Goal: Check status: Check status

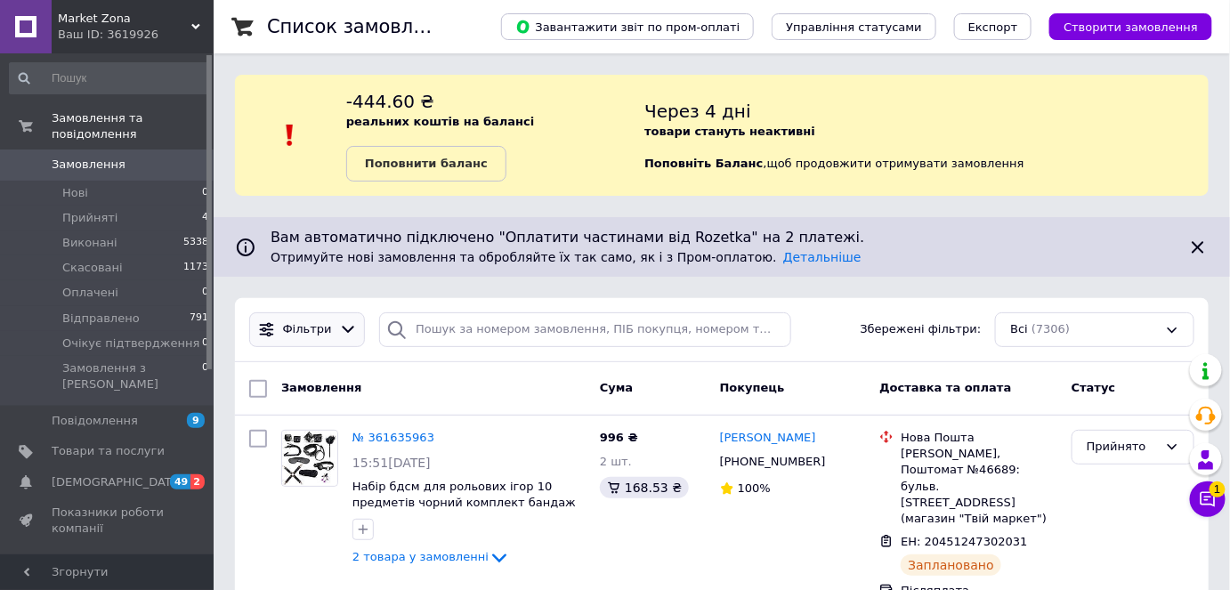
click at [339, 327] on icon at bounding box center [348, 329] width 19 height 19
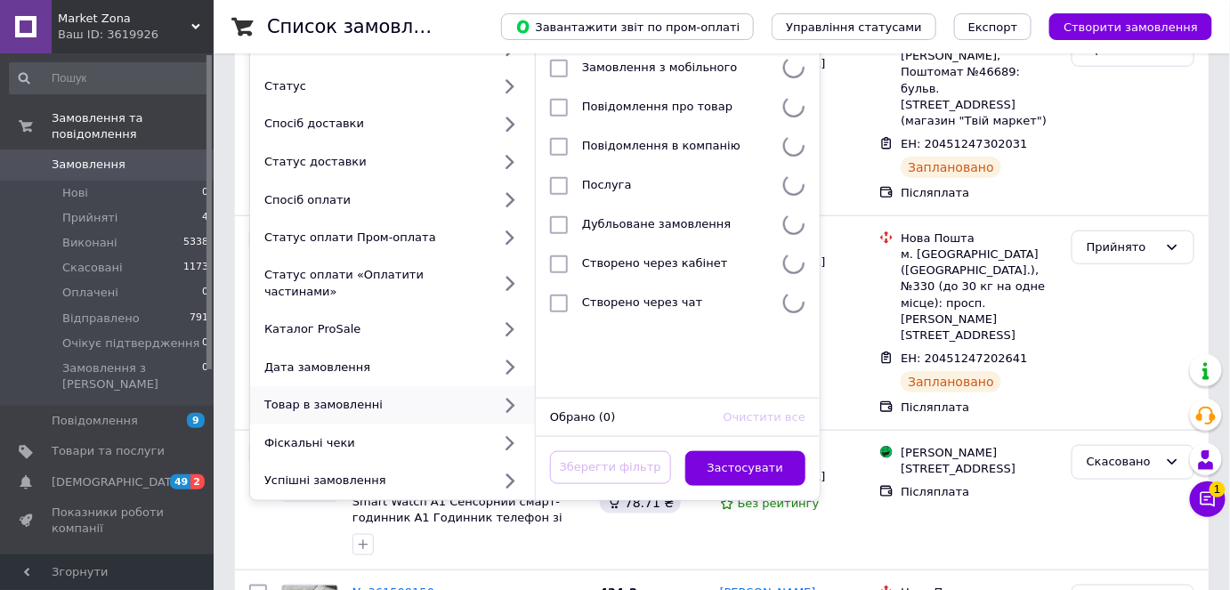
scroll to position [404, 0]
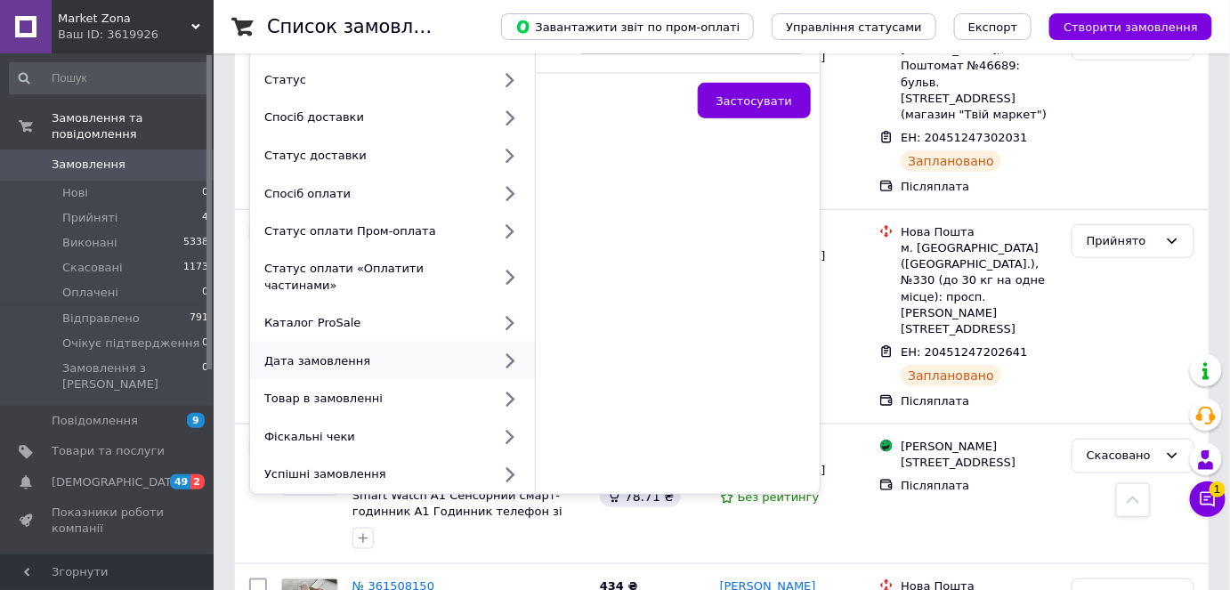
click at [496, 352] on div at bounding box center [509, 360] width 36 height 17
click at [510, 354] on icon at bounding box center [510, 361] width 9 height 14
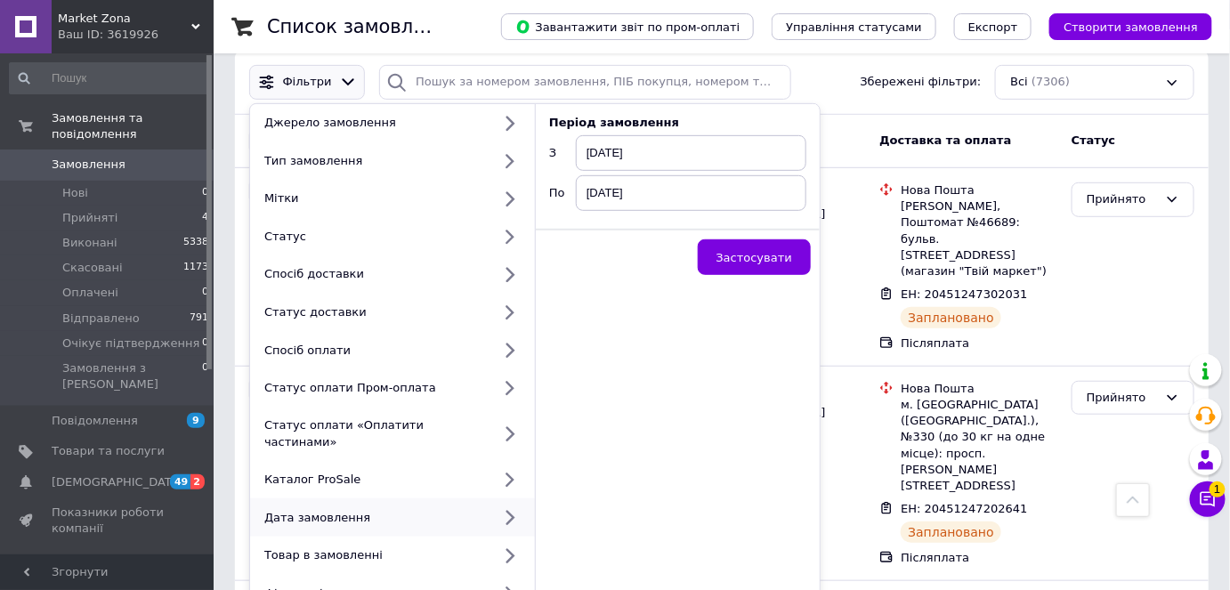
scroll to position [242, 0]
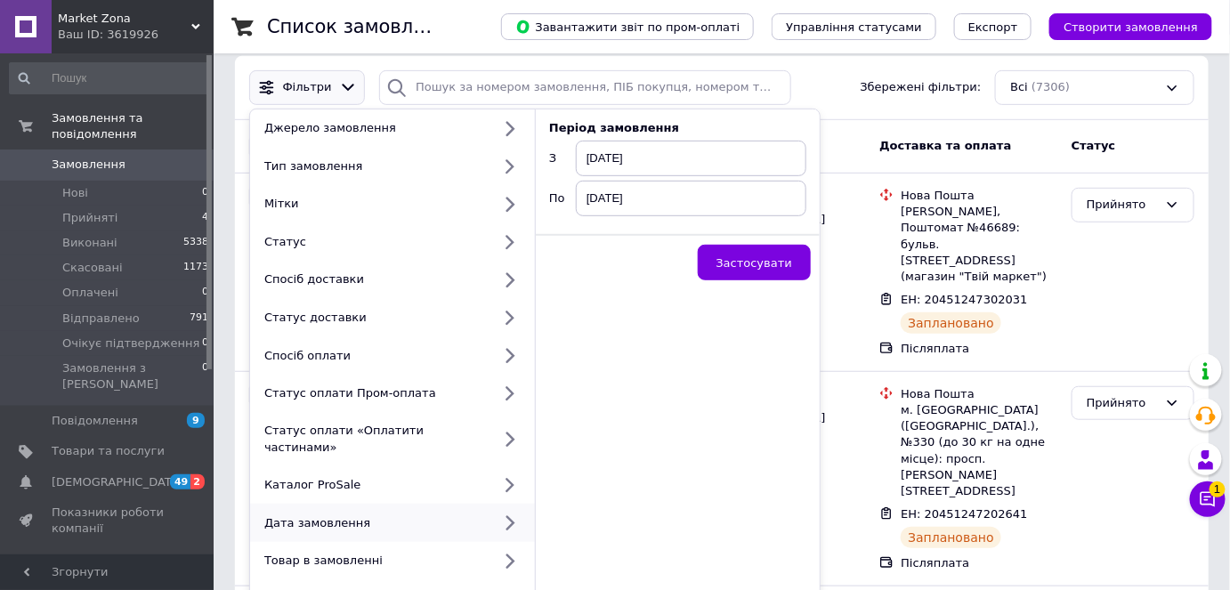
click at [633, 157] on span "[DATE]" at bounding box center [691, 159] width 230 height 36
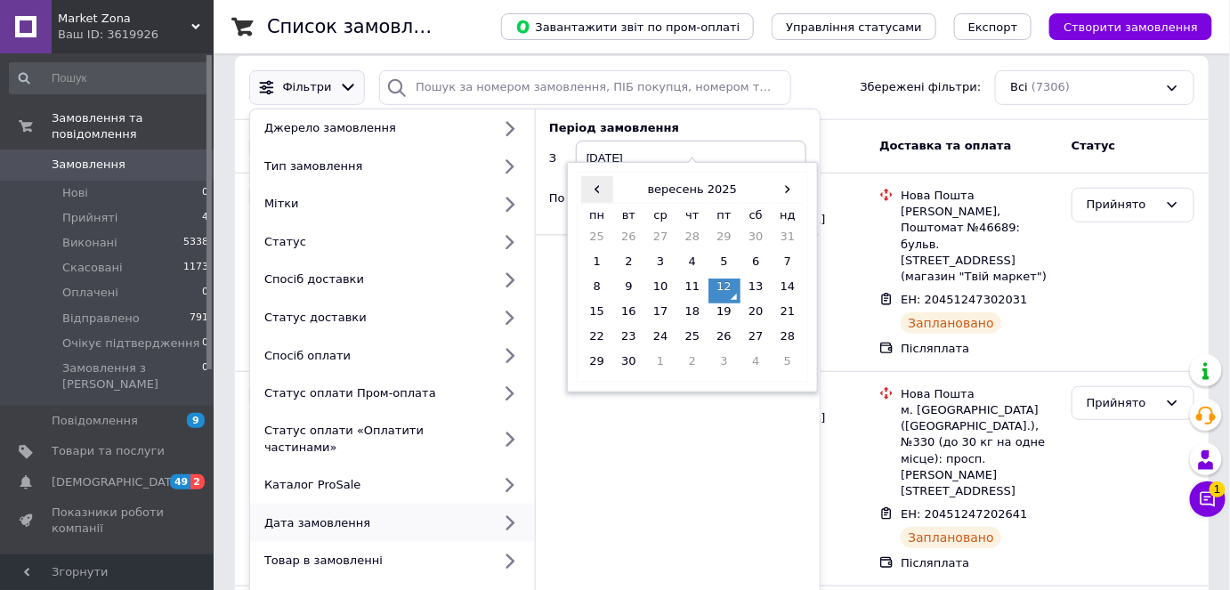
click at [597, 187] on span "‹" at bounding box center [597, 189] width 32 height 26
click at [728, 235] on td "1" at bounding box center [724, 241] width 32 height 25
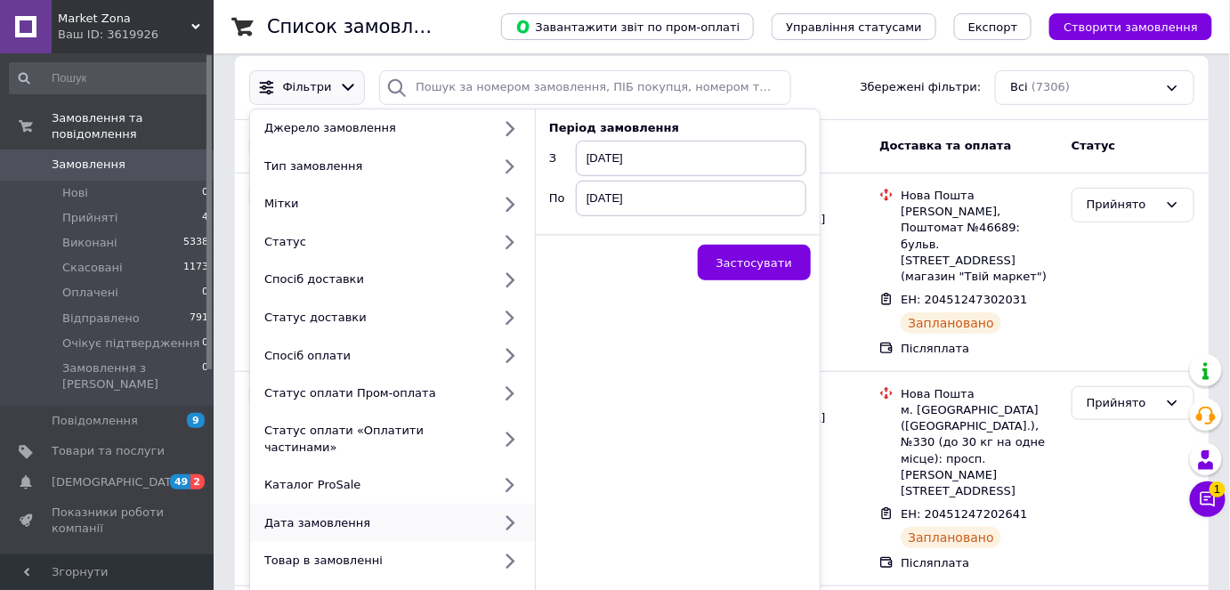
click at [623, 191] on span "[DATE]" at bounding box center [691, 199] width 230 height 36
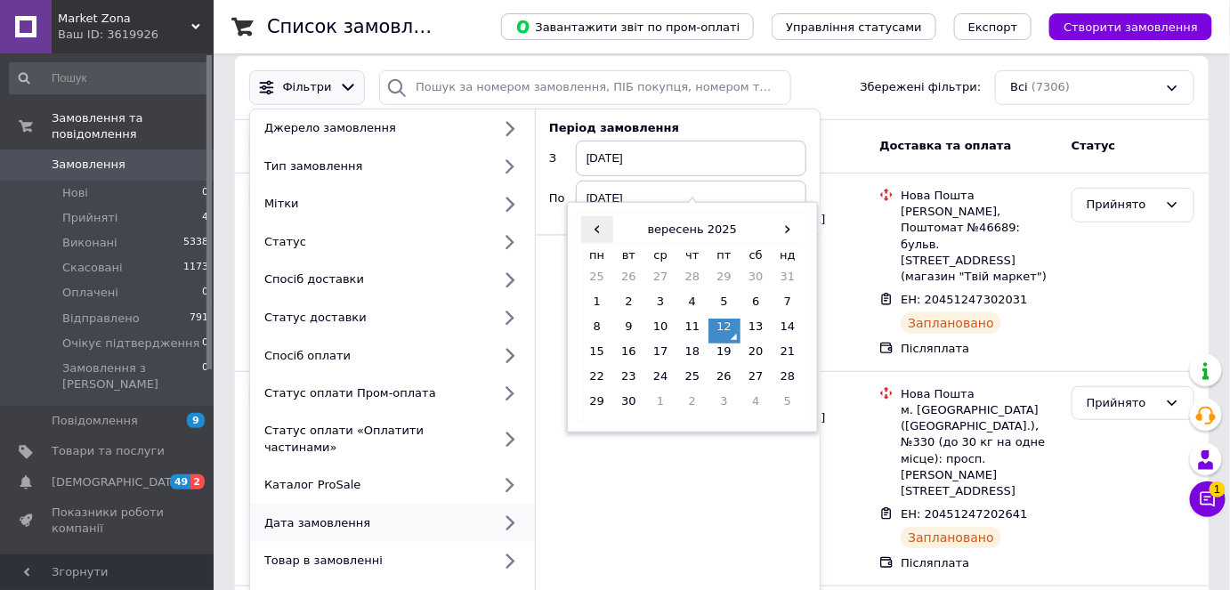
click at [593, 219] on span "‹" at bounding box center [597, 229] width 32 height 26
click at [782, 377] on td "31" at bounding box center [787, 380] width 32 height 25
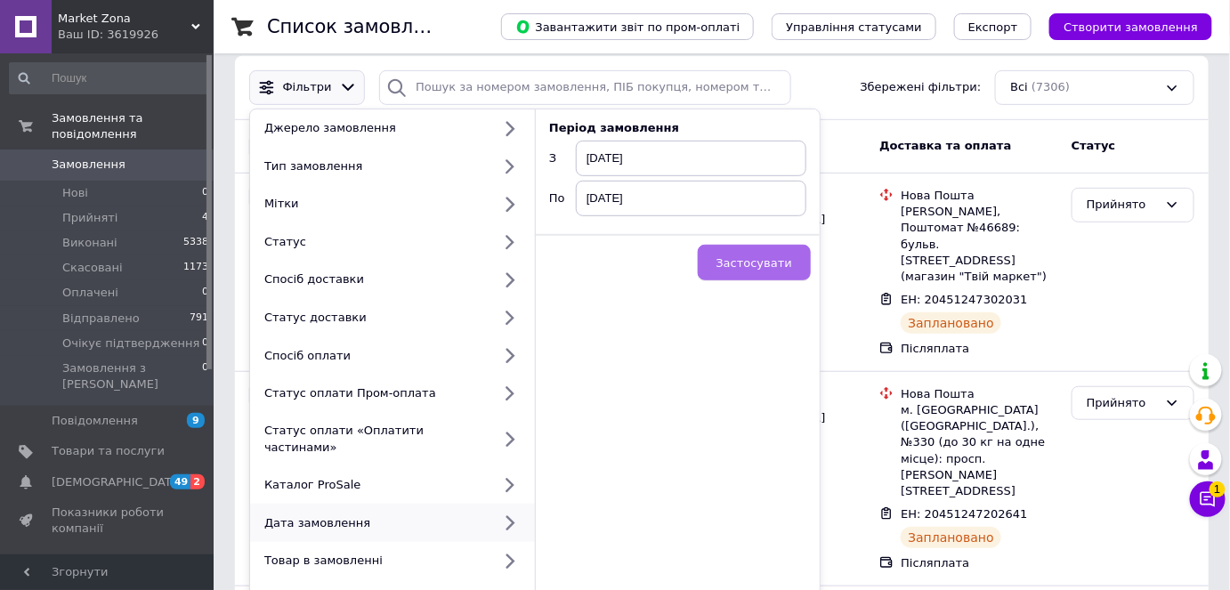
click at [732, 256] on span "Застосувати" at bounding box center [754, 262] width 76 height 13
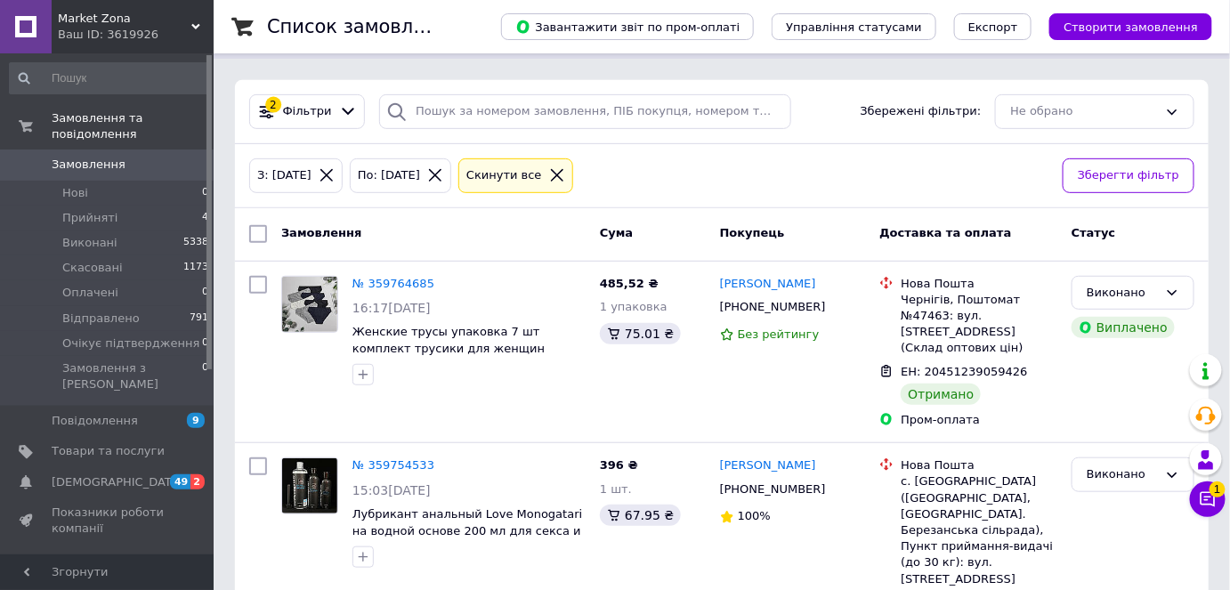
scroll to position [242, 0]
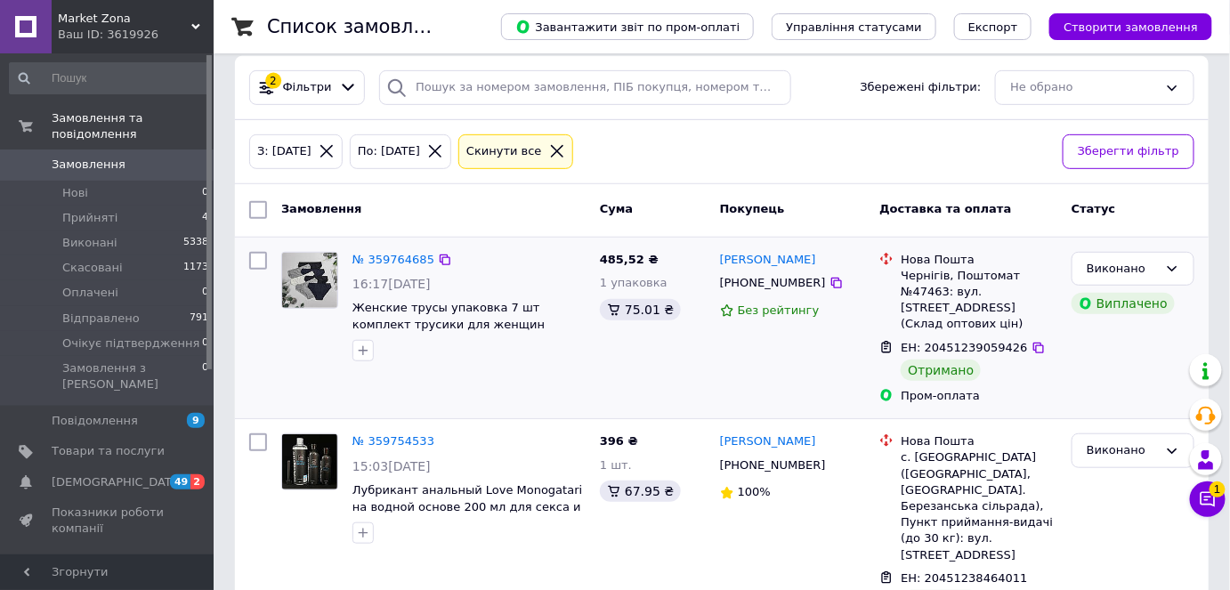
click at [986, 341] on span "ЕН: 20451239059426" at bounding box center [963, 347] width 126 height 13
copy span "20451239059426"
drag, startPoint x: 842, startPoint y: 259, endPoint x: 717, endPoint y: 262, distance: 124.6
click at [718, 262] on div "[PERSON_NAME]" at bounding box center [792, 260] width 149 height 20
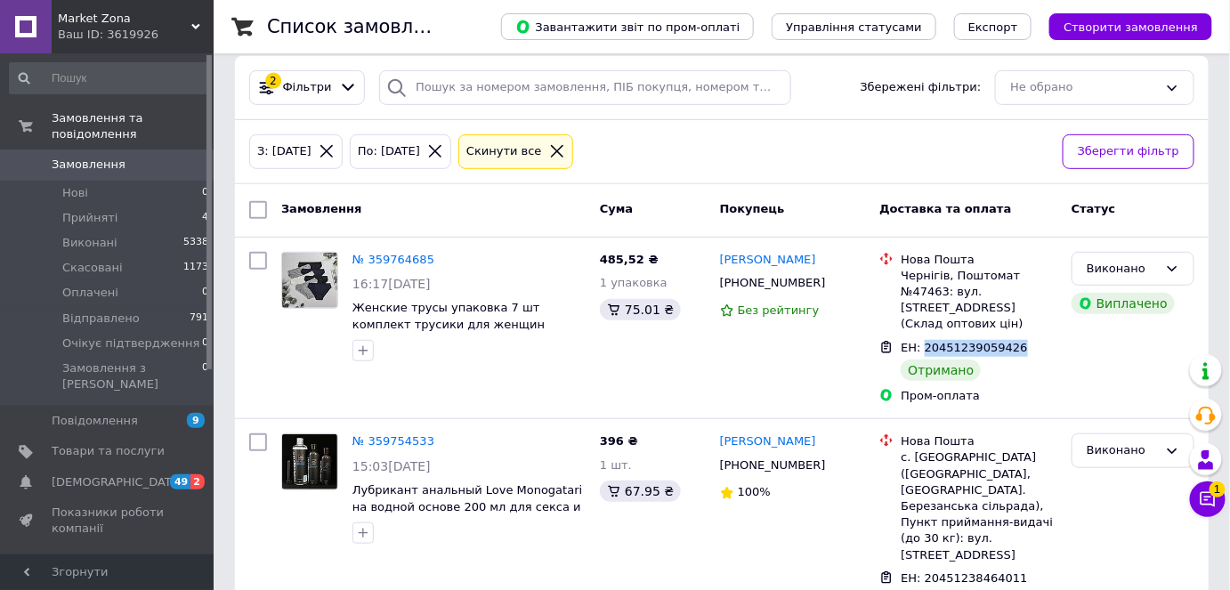
copy link "[PERSON_NAME]"
click at [906, 274] on div "Чернігів, Поштомат №47463: вул. [STREET_ADDRESS] (Склад оптових цін)" at bounding box center [978, 300] width 157 height 65
copy div "Чернігів"
click at [611, 253] on span "485,52 ₴" at bounding box center [629, 259] width 59 height 13
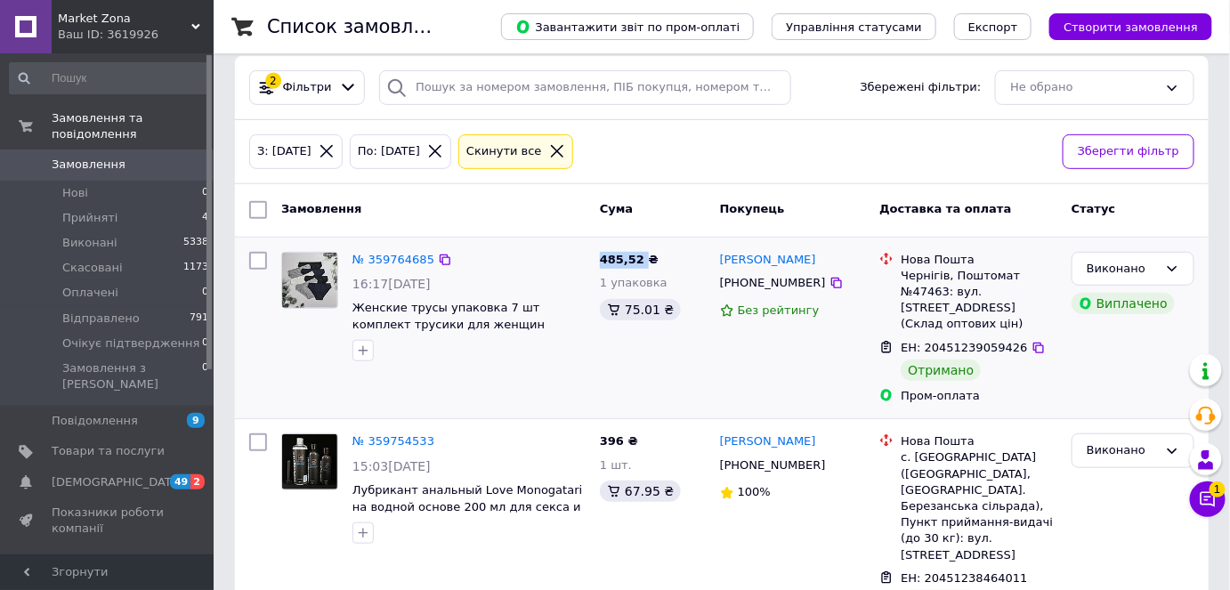
click at [611, 253] on span "485,52 ₴" at bounding box center [629, 259] width 59 height 13
copy span "485,52"
click at [621, 305] on div "75.01 ₴" at bounding box center [640, 309] width 81 height 21
copy div "75.01"
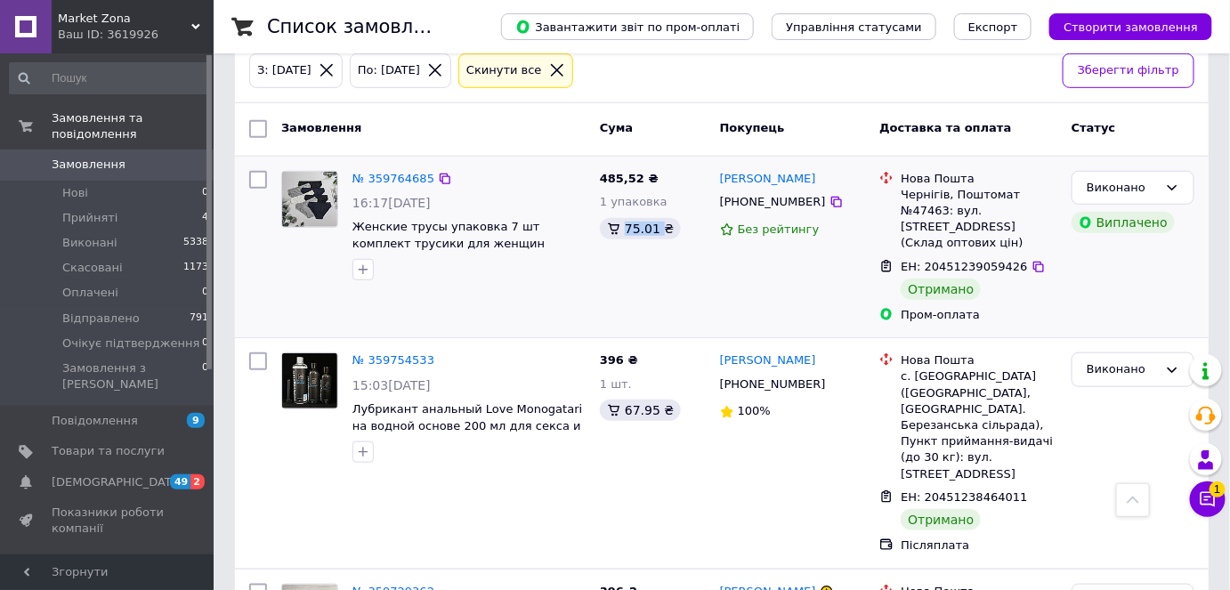
scroll to position [404, 0]
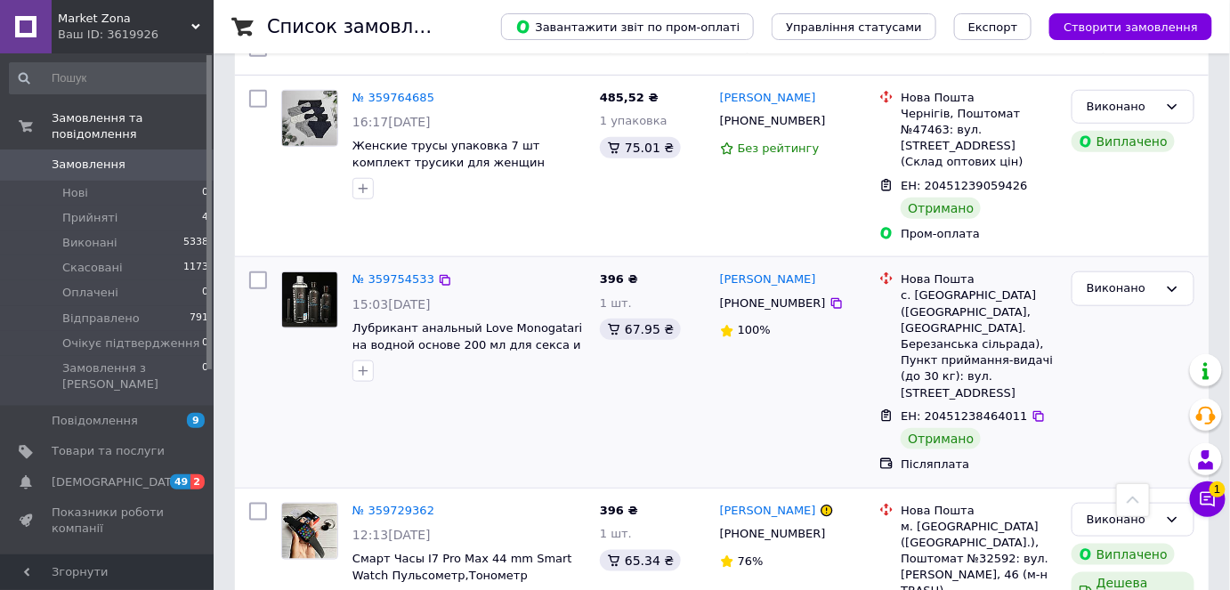
click at [954, 409] on span "ЕН: 20451238464011" at bounding box center [963, 415] width 126 height 13
copy span "20451238464011"
drag, startPoint x: 781, startPoint y: 254, endPoint x: 717, endPoint y: 259, distance: 64.2
click at [718, 270] on div "[PERSON_NAME]" at bounding box center [792, 280] width 149 height 20
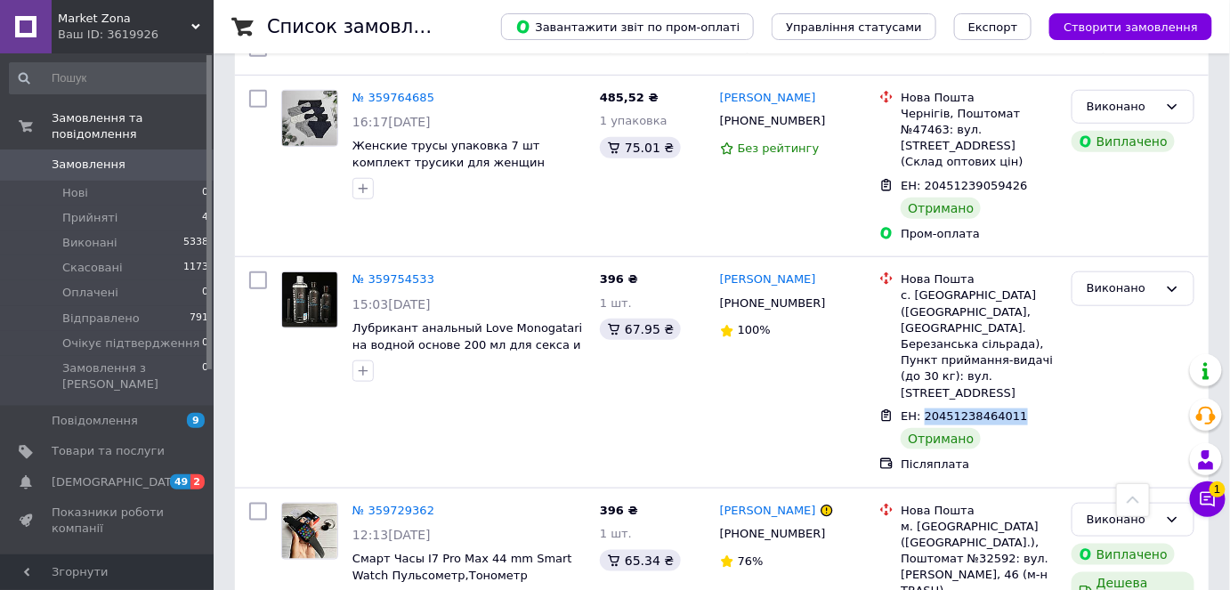
copy link "[PERSON_NAME]"
click at [913, 287] on div "с. [GEOGRAPHIC_DATA] ([GEOGRAPHIC_DATA], [GEOGRAPHIC_DATA]. Березанська сільрад…" at bounding box center [978, 343] width 157 height 113
copy div "[GEOGRAPHIC_DATA]"
click at [607, 272] on span "396 ₴" at bounding box center [619, 278] width 38 height 13
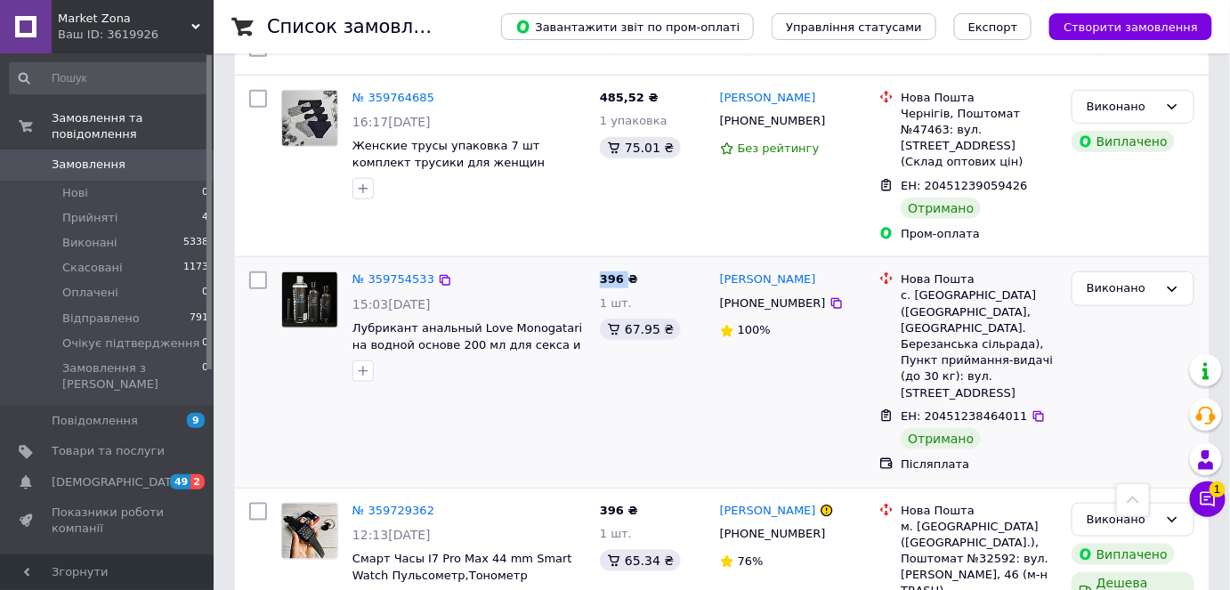
click at [607, 272] on span "396 ₴" at bounding box center [619, 278] width 38 height 13
copy span "396"
click at [630, 320] on div "67.95 ₴" at bounding box center [640, 328] width 81 height 21
copy div "67.95"
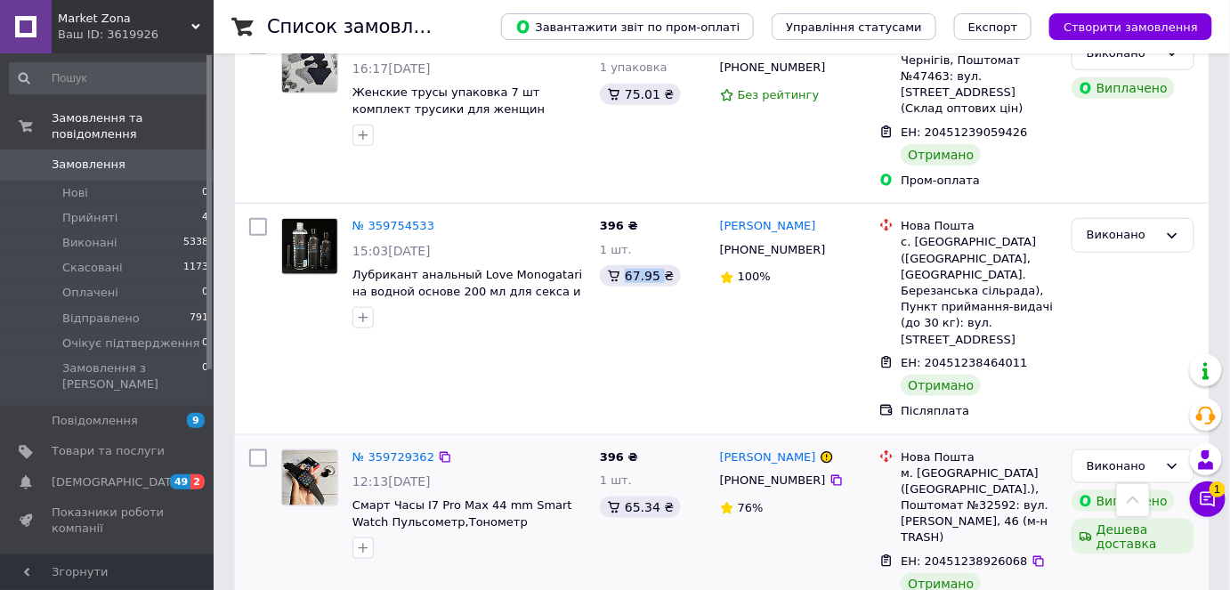
scroll to position [566, 0]
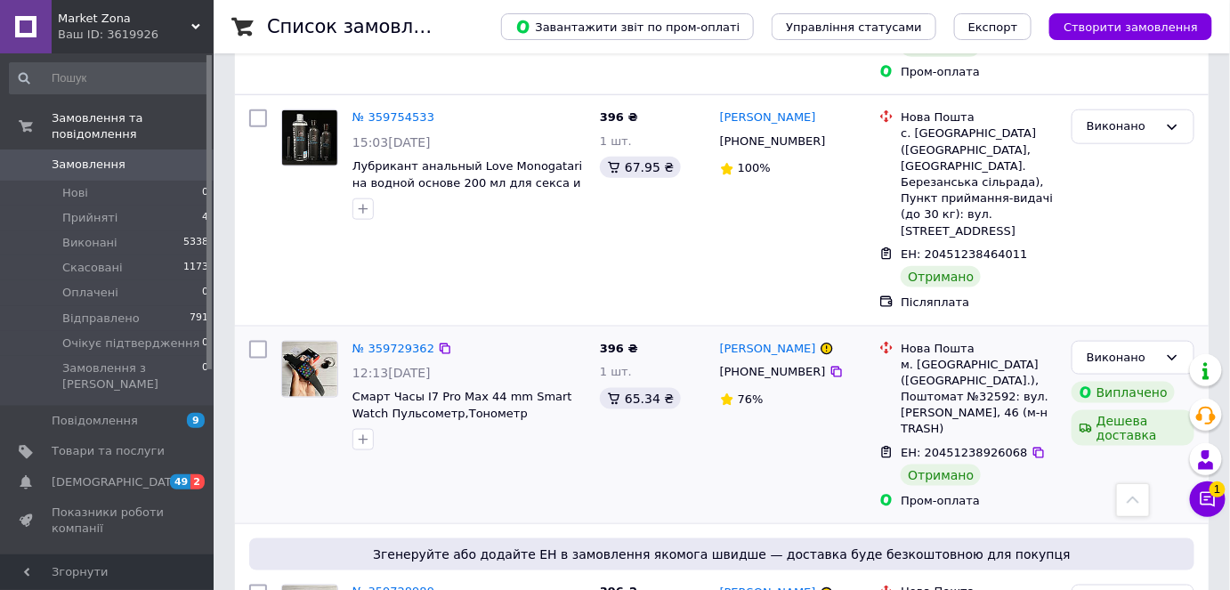
click at [968, 446] on span "ЕН: 20451238926068" at bounding box center [963, 452] width 126 height 13
drag, startPoint x: 717, startPoint y: 297, endPoint x: 783, endPoint y: 297, distance: 65.8
click at [783, 339] on div "[PERSON_NAME]" at bounding box center [768, 349] width 100 height 20
click at [947, 357] on div "м. [GEOGRAPHIC_DATA] ([GEOGRAPHIC_DATA].), Поштомат №32592: вул. [PERSON_NAME],…" at bounding box center [978, 397] width 157 height 81
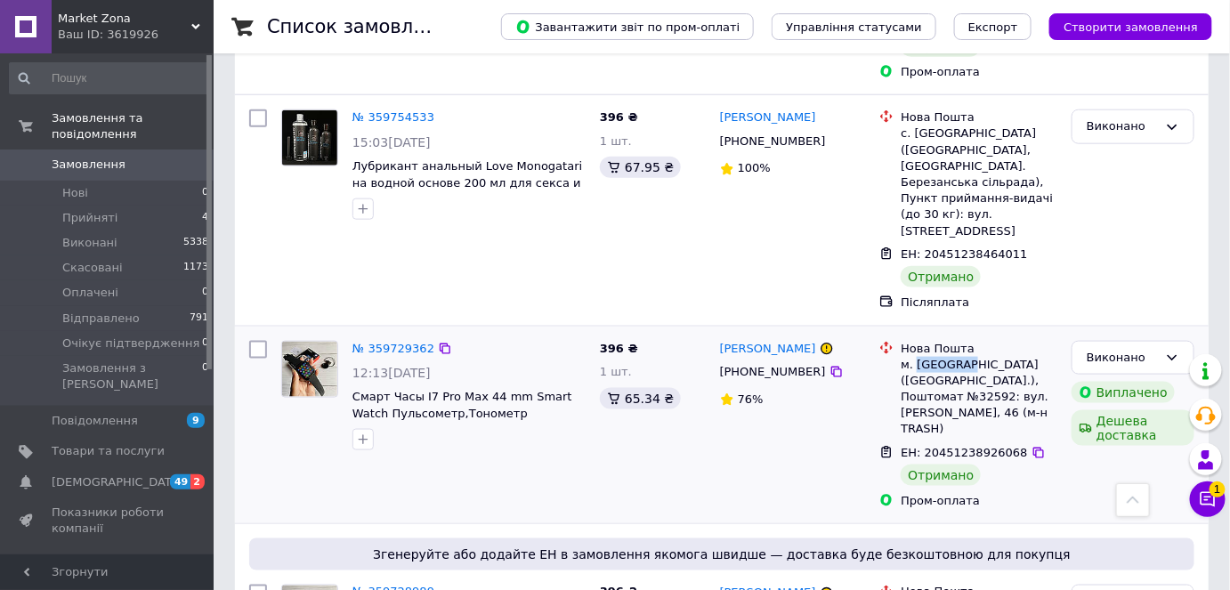
click at [947, 357] on div "м. [GEOGRAPHIC_DATA] ([GEOGRAPHIC_DATA].), Поштомат №32592: вул. [PERSON_NAME],…" at bounding box center [978, 397] width 157 height 81
click at [608, 342] on span "396 ₴" at bounding box center [619, 348] width 38 height 13
click at [639, 388] on div "65.34 ₴" at bounding box center [640, 398] width 81 height 21
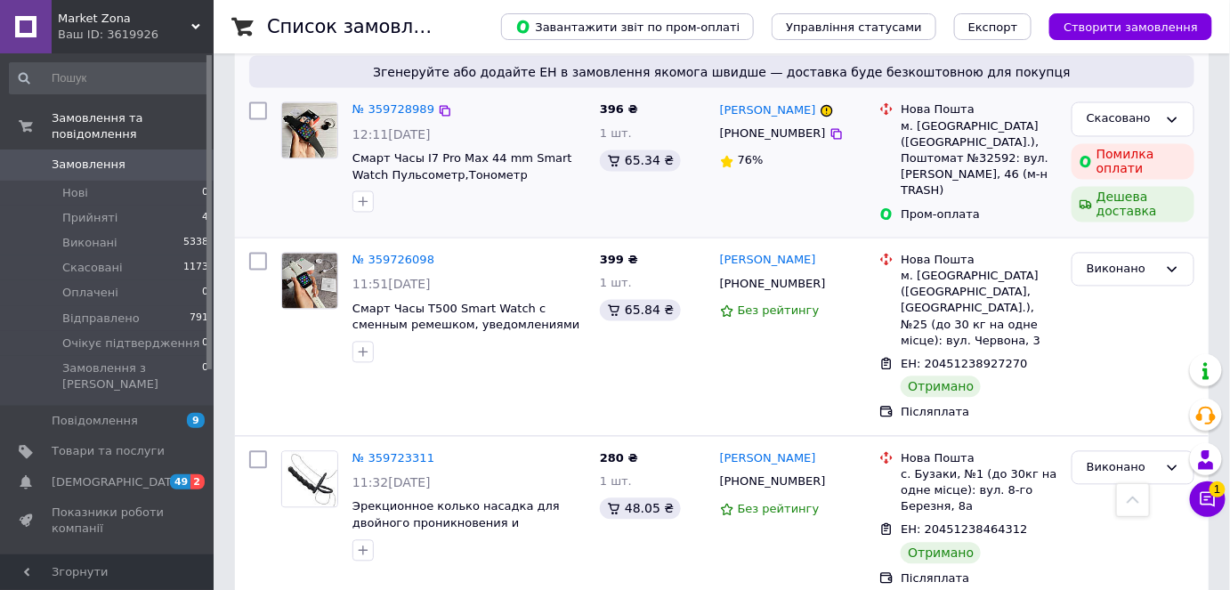
scroll to position [1051, 0]
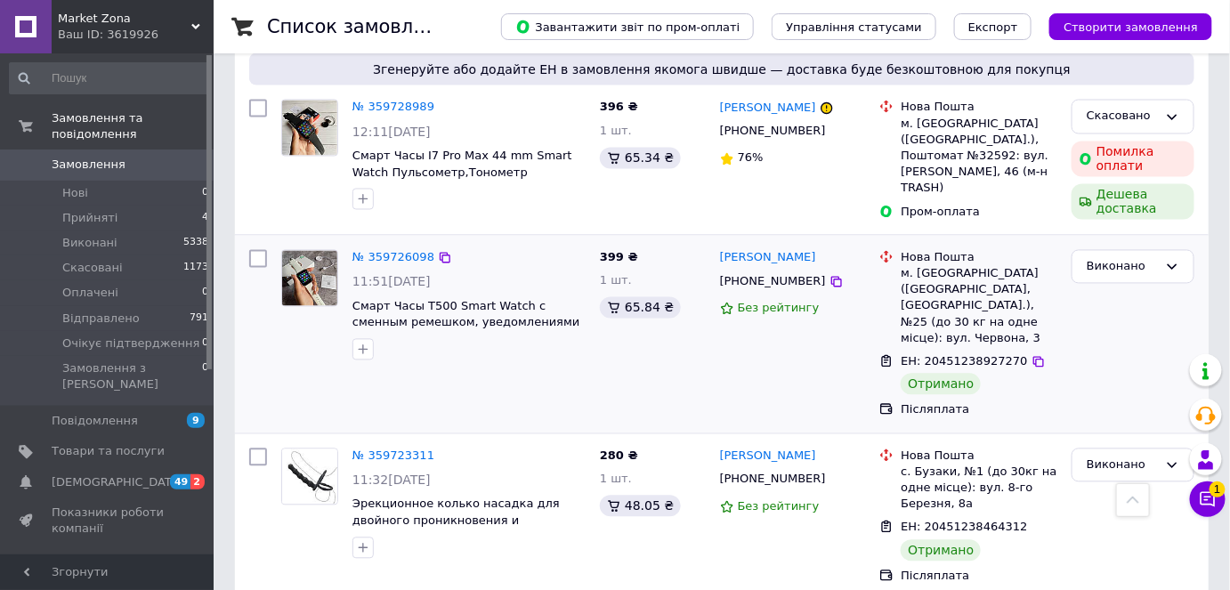
click at [965, 355] on span "ЕН: 20451238927270" at bounding box center [963, 361] width 126 height 13
drag, startPoint x: 807, startPoint y: 188, endPoint x: 722, endPoint y: 188, distance: 85.4
click at [722, 248] on div "[PERSON_NAME]" at bounding box center [792, 258] width 149 height 20
click at [944, 266] on div "м. [GEOGRAPHIC_DATA] ([GEOGRAPHIC_DATA], [GEOGRAPHIC_DATA].), №25 (до 30 кг на …" at bounding box center [978, 306] width 157 height 81
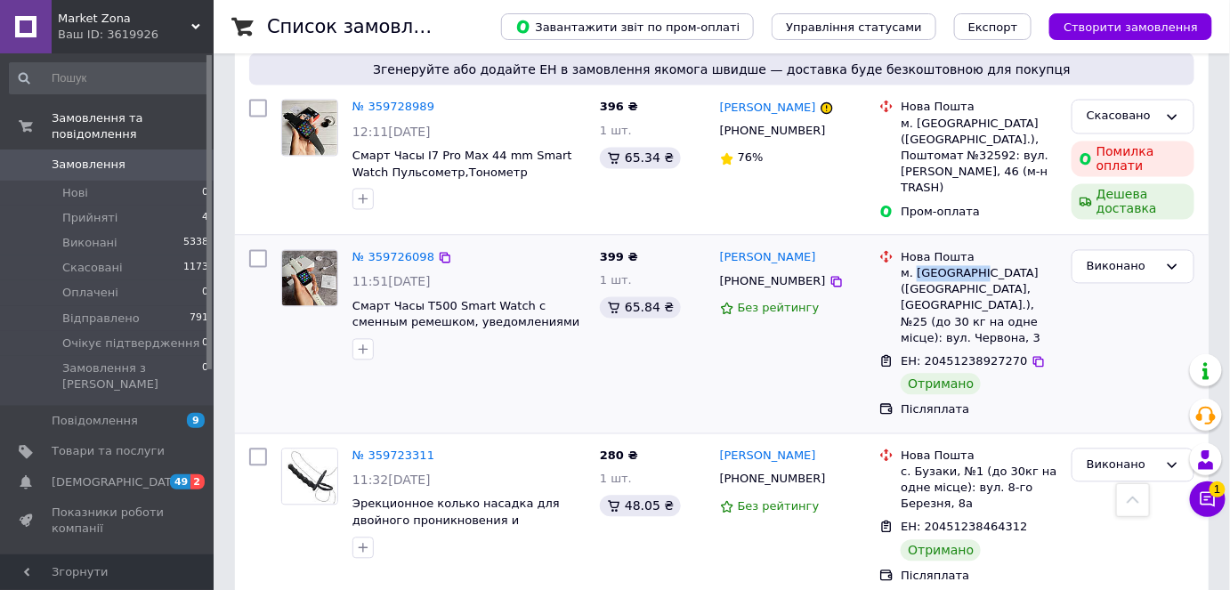
click at [944, 266] on div "м. [GEOGRAPHIC_DATA] ([GEOGRAPHIC_DATA], [GEOGRAPHIC_DATA].), №25 (до 30 кг на …" at bounding box center [978, 306] width 157 height 81
click at [611, 251] on span "399 ₴" at bounding box center [619, 257] width 38 height 13
click at [632, 297] on div "65.84 ₴" at bounding box center [640, 307] width 81 height 21
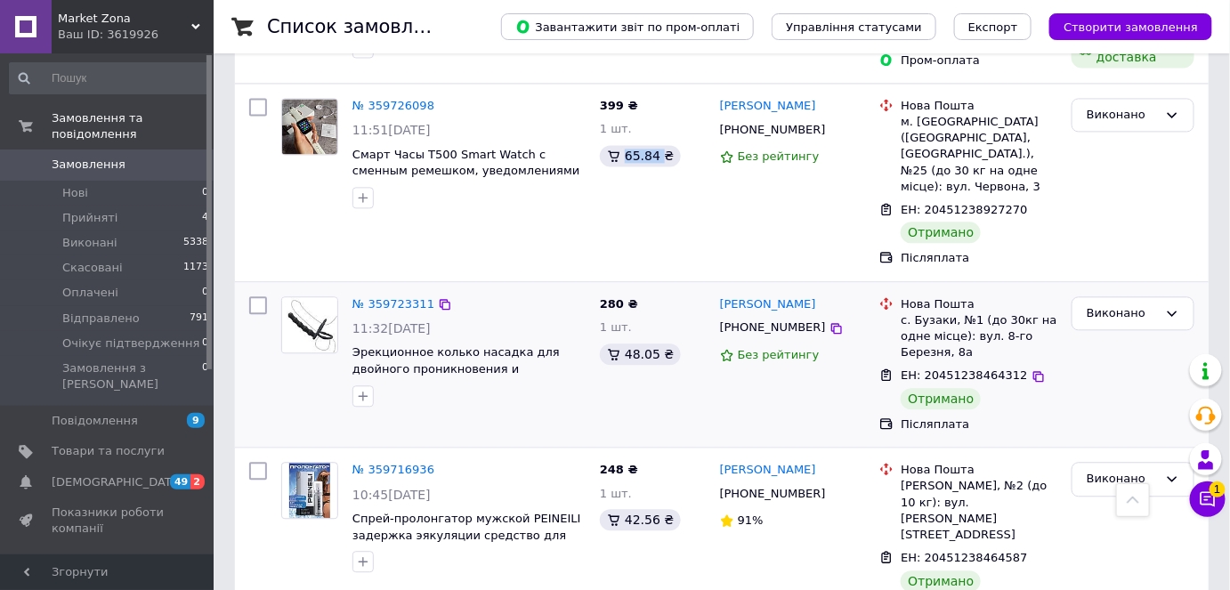
scroll to position [1213, 0]
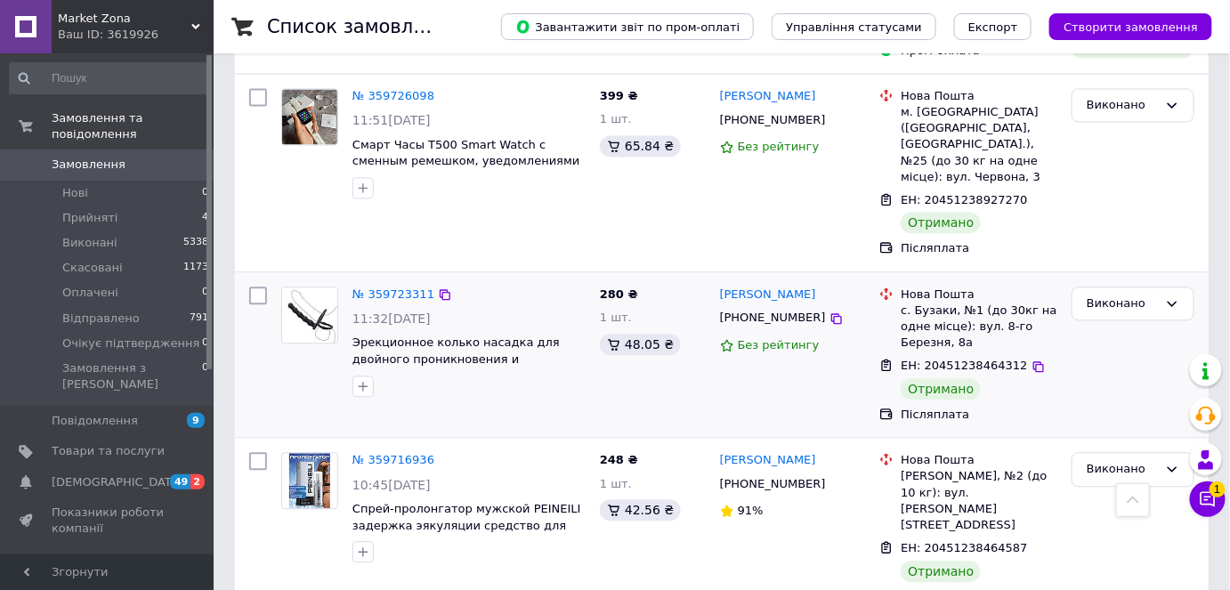
click at [979, 359] on span "ЕН: 20451238464312" at bounding box center [963, 365] width 126 height 13
click at [604, 287] on span "280 ₴" at bounding box center [619, 293] width 38 height 13
drag, startPoint x: 826, startPoint y: 199, endPoint x: 744, endPoint y: 198, distance: 81.9
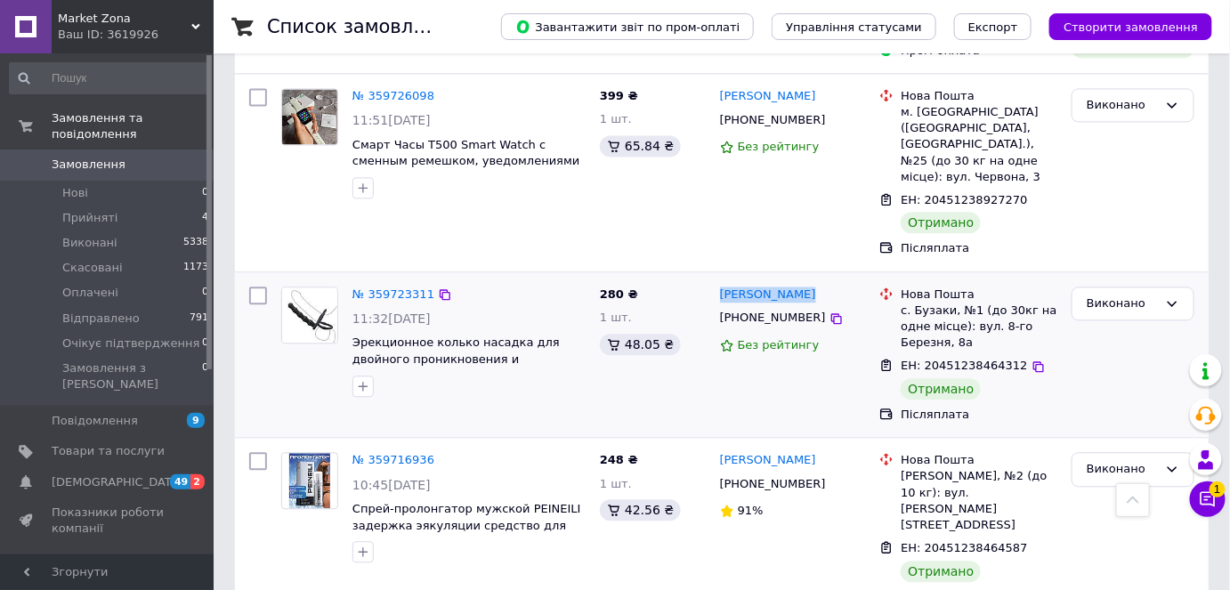
click at [744, 279] on div "[PERSON_NAME] [PHONE_NUMBER] Без рейтингу" at bounding box center [793, 354] width 160 height 151
click at [931, 302] on div "с. Бузаки, №1 (до 30кг на одне місце): вул. 8-го Березня, 8а" at bounding box center [978, 326] width 157 height 49
click at [605, 287] on span "280 ₴" at bounding box center [619, 293] width 38 height 13
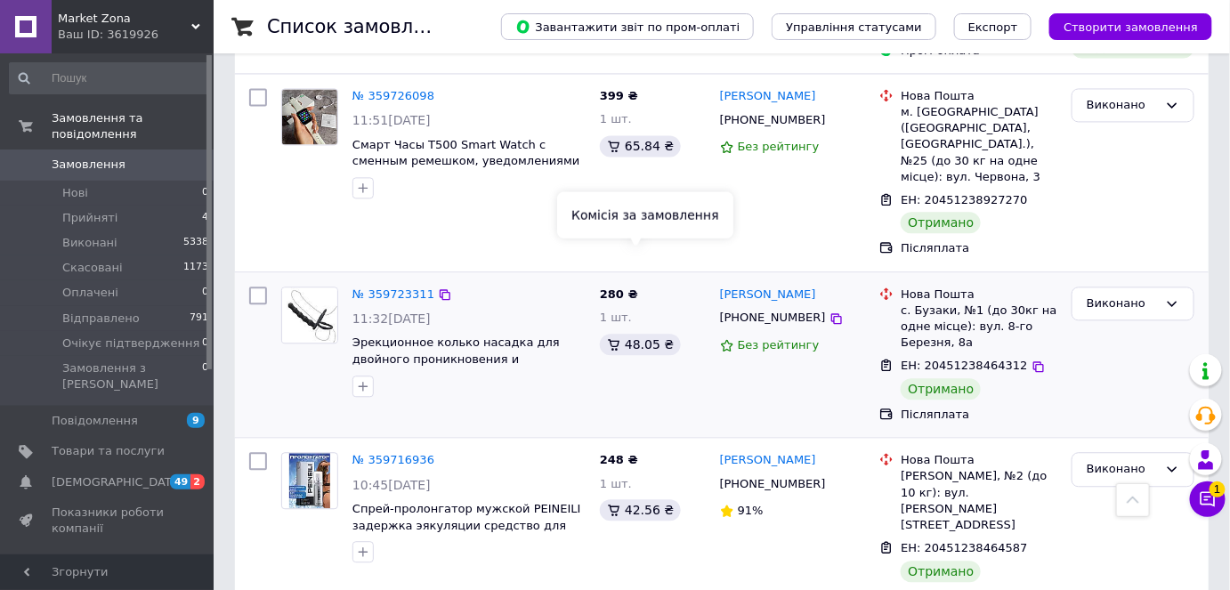
click at [636, 334] on div "48.05 ₴" at bounding box center [640, 344] width 81 height 21
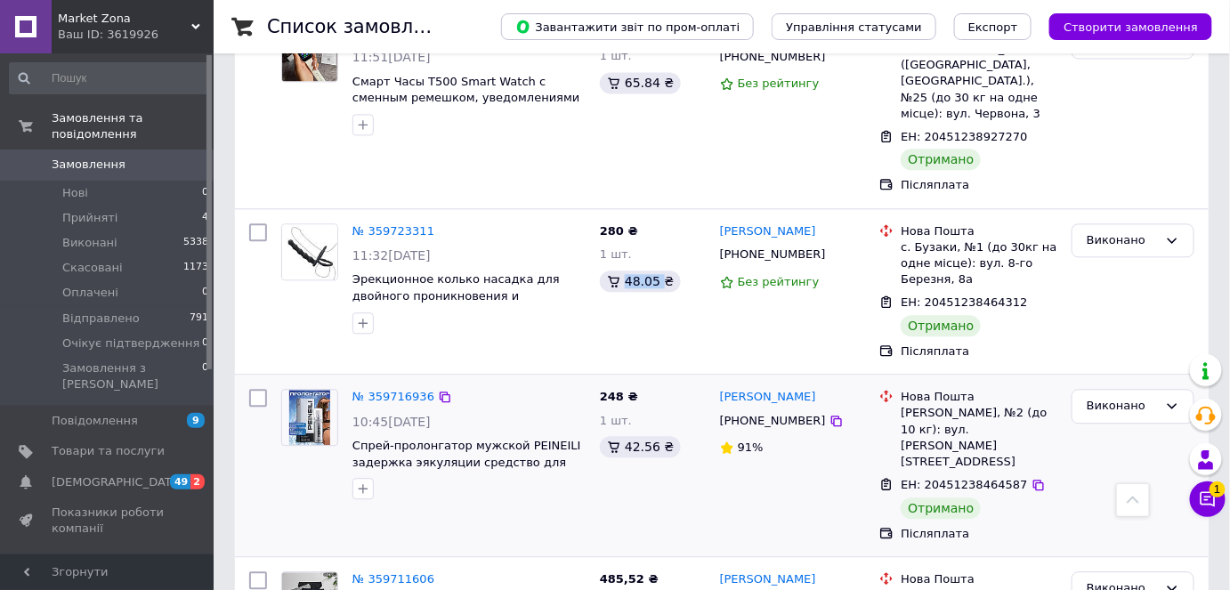
scroll to position [1375, 0]
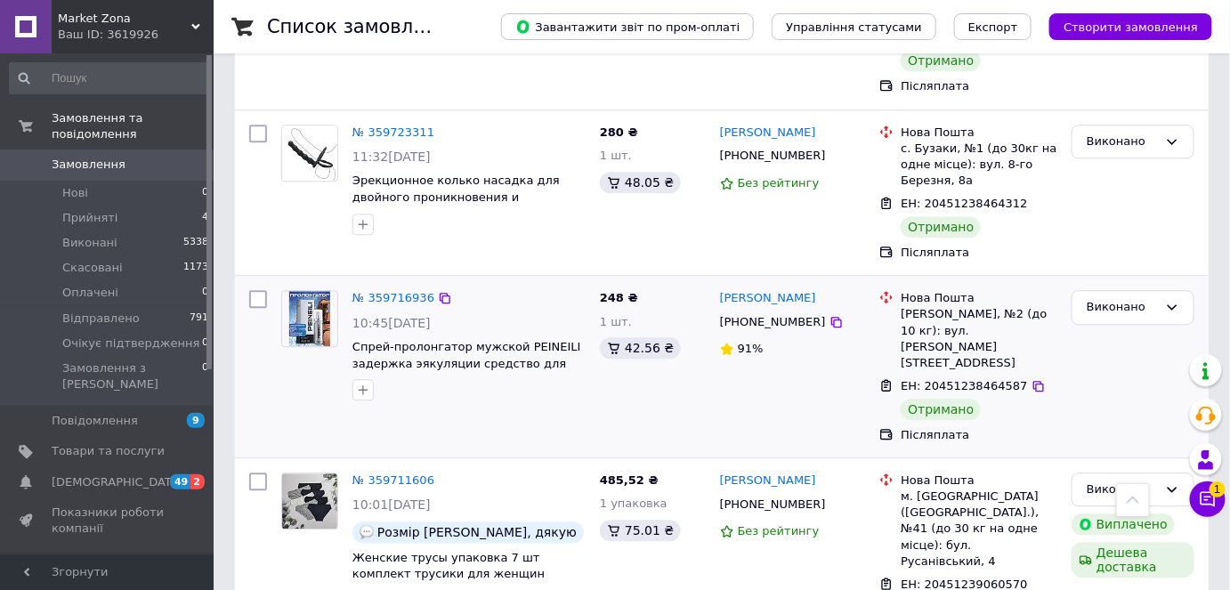
click at [953, 379] on span "ЕН: 20451238464587" at bounding box center [963, 385] width 126 height 13
drag, startPoint x: 859, startPoint y: 212, endPoint x: 752, endPoint y: 202, distance: 108.1
click at [752, 288] on div "[PERSON_NAME]" at bounding box center [792, 298] width 149 height 20
click at [938, 306] on div "[PERSON_NAME], №2 (до 10 кг): вул. [PERSON_NAME][STREET_ADDRESS]" at bounding box center [978, 338] width 157 height 65
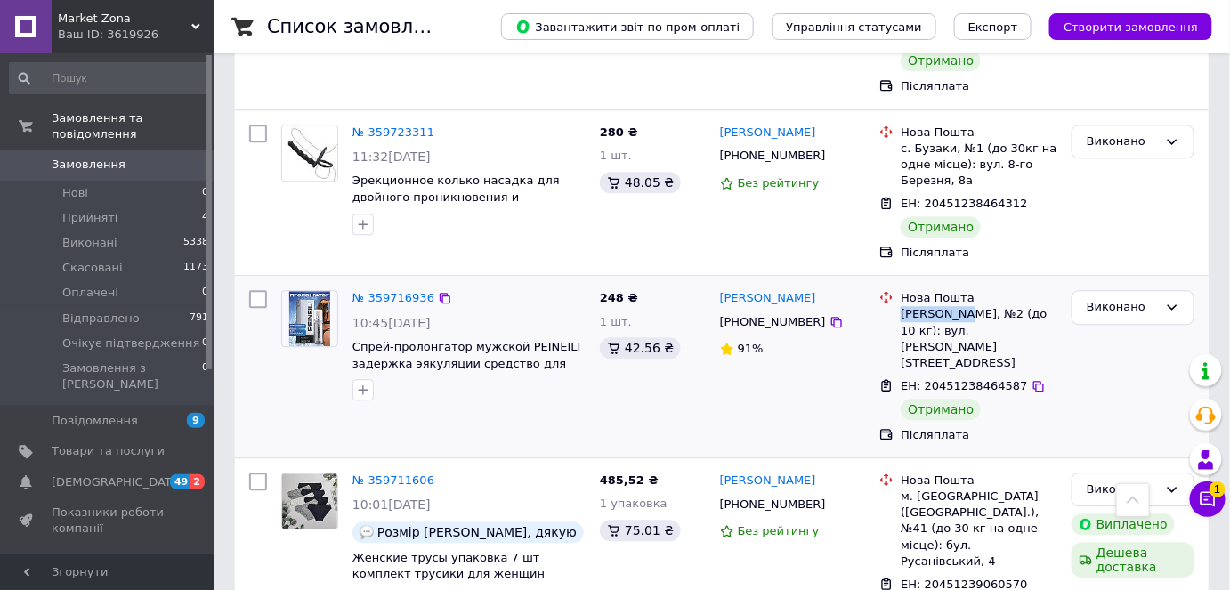
click at [938, 306] on div "[PERSON_NAME], №2 (до 10 кг): вул. [PERSON_NAME][STREET_ADDRESS]" at bounding box center [978, 338] width 157 height 65
click at [613, 291] on span "248 ₴" at bounding box center [619, 297] width 38 height 13
click at [651, 337] on div "42.56 ₴" at bounding box center [640, 347] width 81 height 21
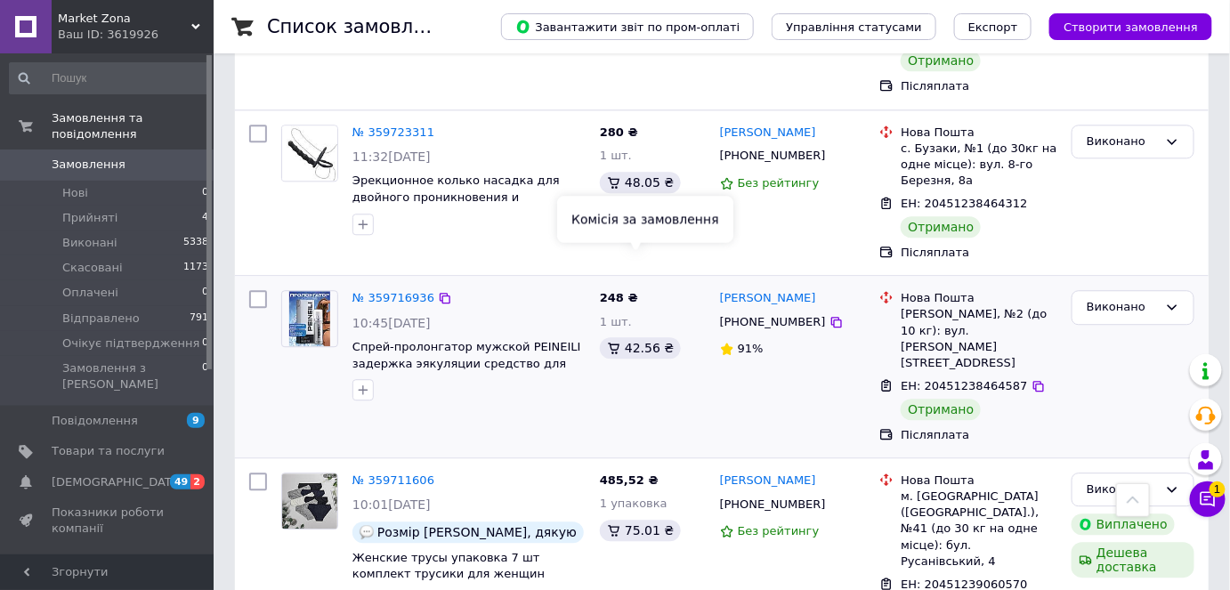
click at [637, 337] on div "42.56 ₴" at bounding box center [640, 347] width 81 height 21
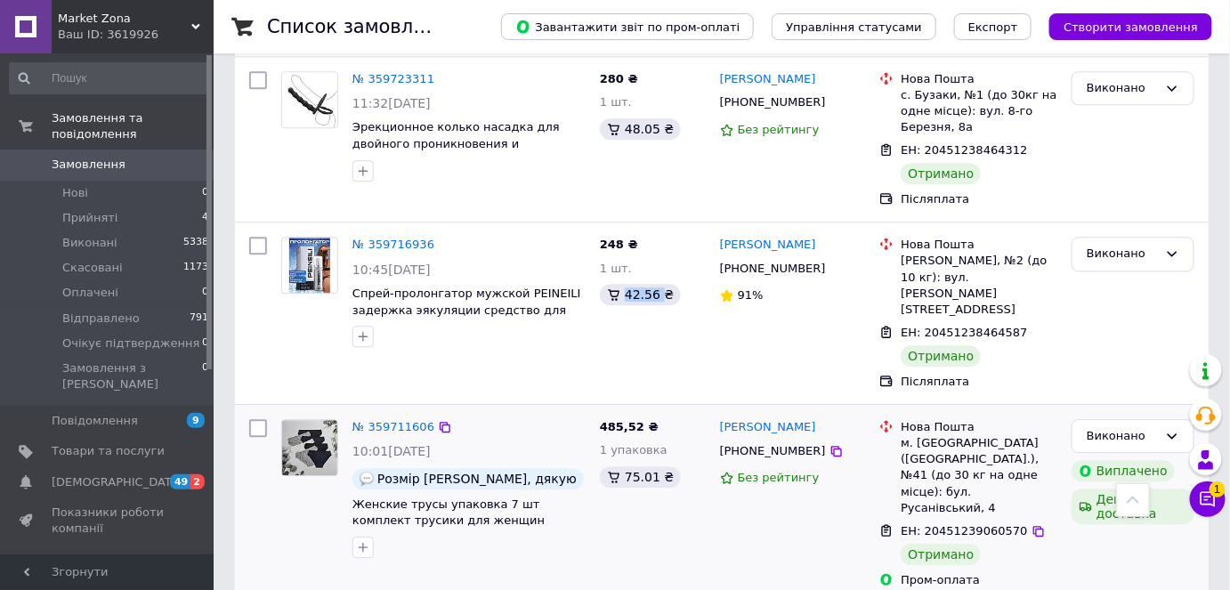
scroll to position [1455, 0]
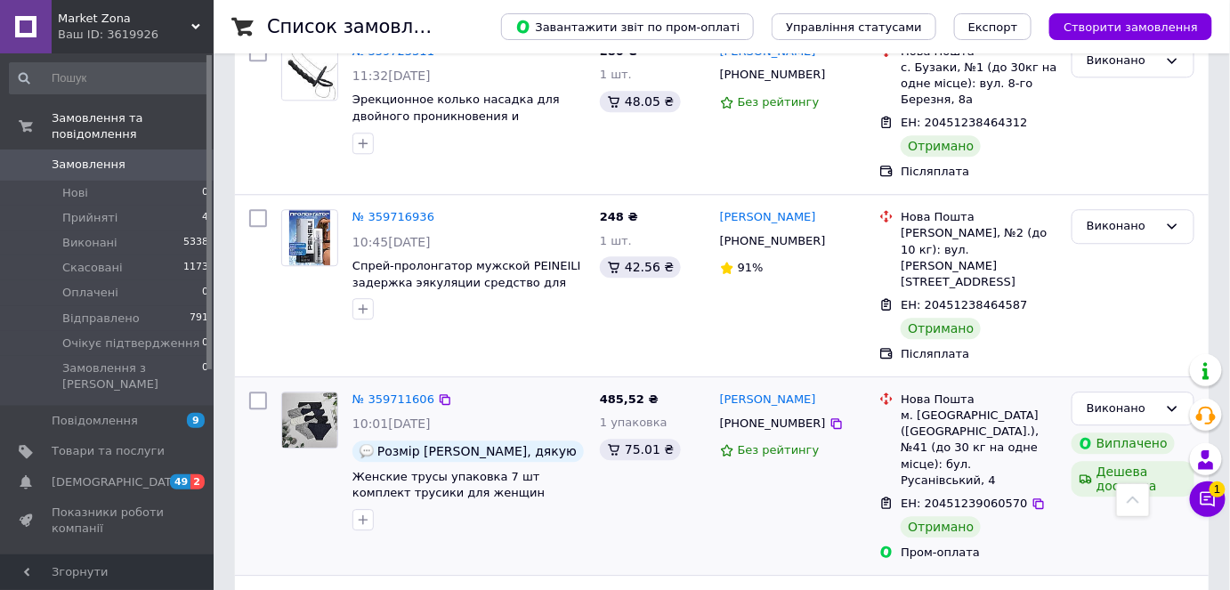
click at [936, 496] on span "ЕН: 20451239060570" at bounding box center [963, 502] width 126 height 13
drag, startPoint x: 840, startPoint y: 278, endPoint x: 719, endPoint y: 278, distance: 121.0
click at [719, 390] on div "[PERSON_NAME]" at bounding box center [792, 400] width 149 height 20
click at [921, 407] on div "м. [GEOGRAPHIC_DATA] ([GEOGRAPHIC_DATA].), №41 (до 30 кг на одне місце): бул. Р…" at bounding box center [978, 447] width 157 height 81
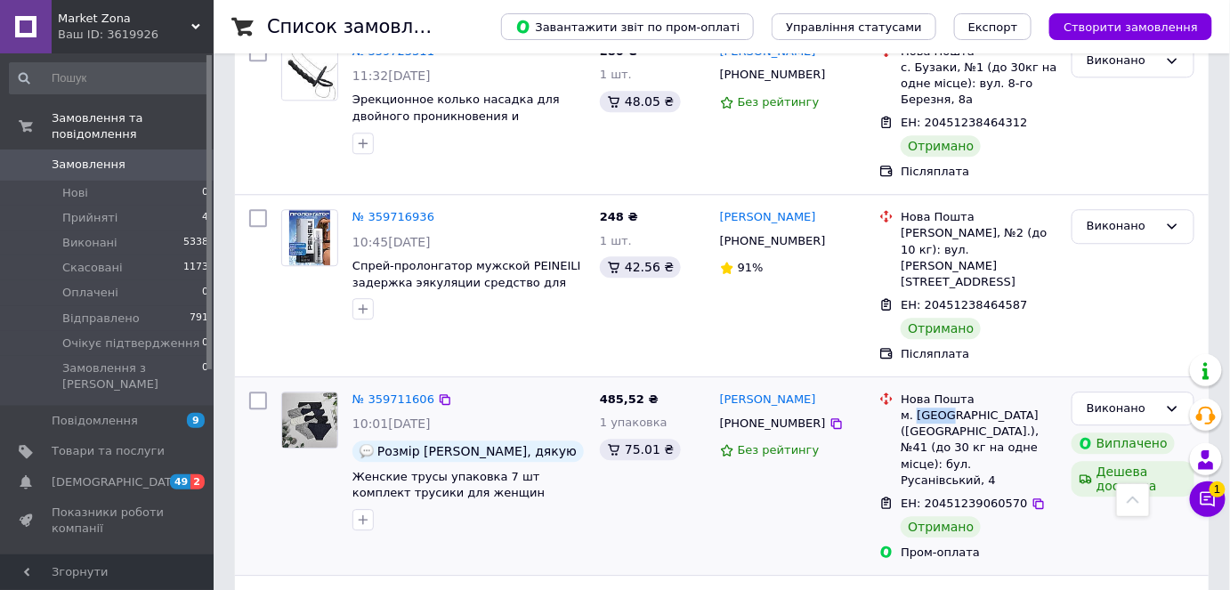
click at [921, 407] on div "м. [GEOGRAPHIC_DATA] ([GEOGRAPHIC_DATA].), №41 (до 30 кг на одне місце): бул. Р…" at bounding box center [978, 447] width 157 height 81
click at [615, 392] on span "485,52 ₴" at bounding box center [629, 398] width 59 height 13
click at [635, 439] on div "75.01 ₴" at bounding box center [640, 449] width 81 height 21
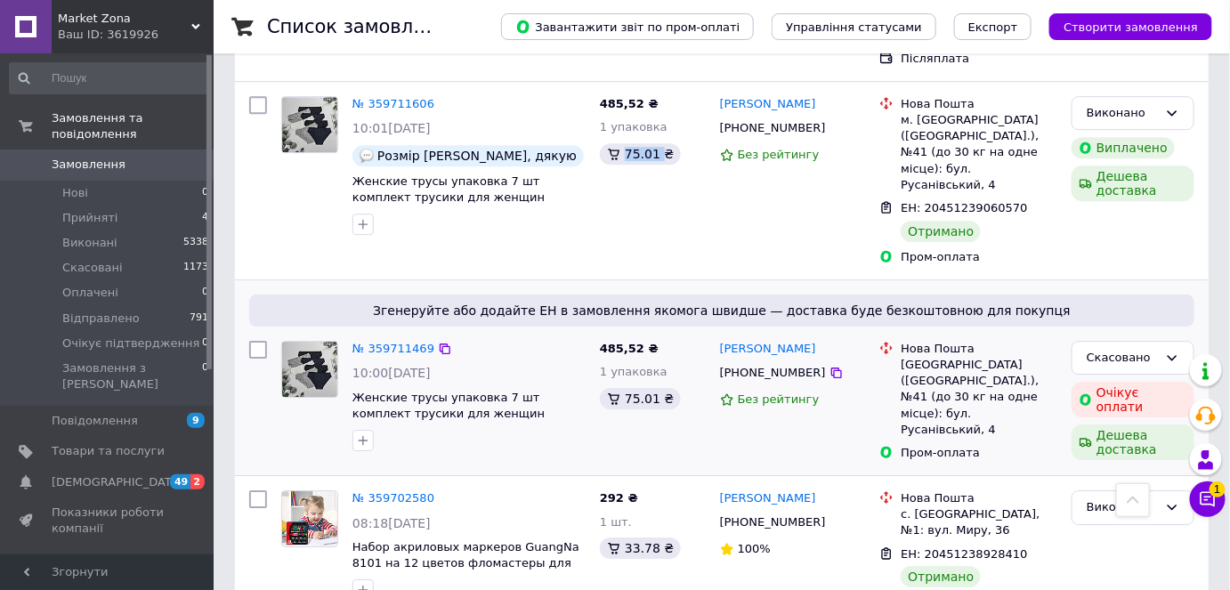
scroll to position [1859, 0]
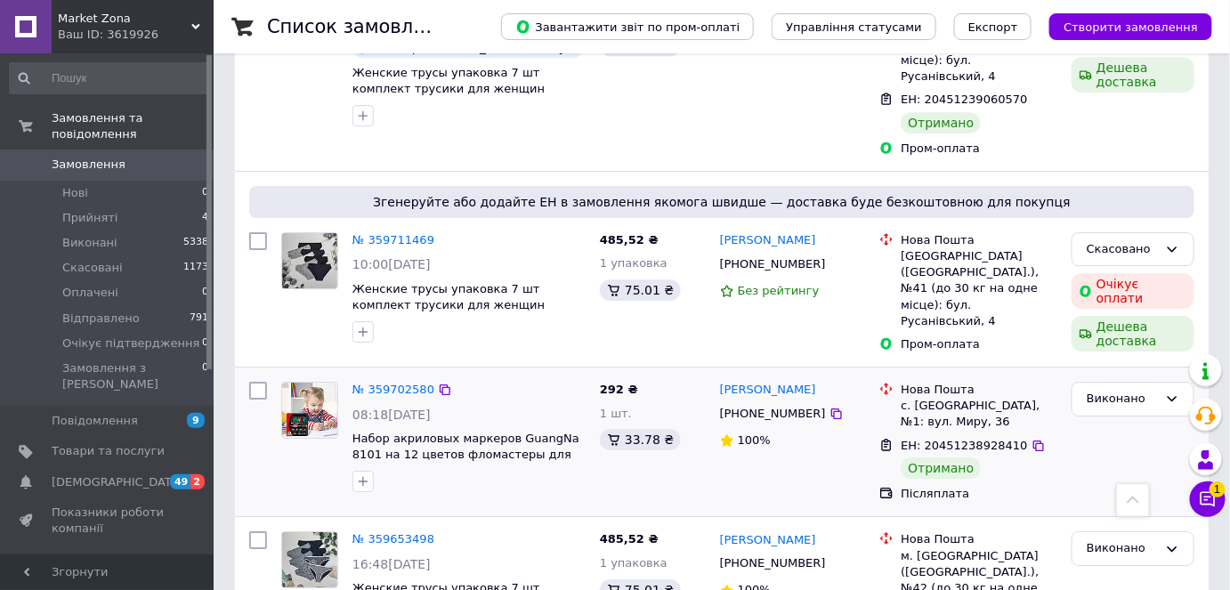
click at [970, 439] on span "ЕН: 20451238928410" at bounding box center [963, 445] width 126 height 13
drag, startPoint x: 823, startPoint y: 226, endPoint x: 727, endPoint y: 223, distance: 96.1
click at [727, 380] on div "[PERSON_NAME]" at bounding box center [792, 390] width 149 height 20
click at [925, 398] on div "с. [GEOGRAPHIC_DATA], №1: вул. Миру, 36" at bounding box center [978, 414] width 157 height 32
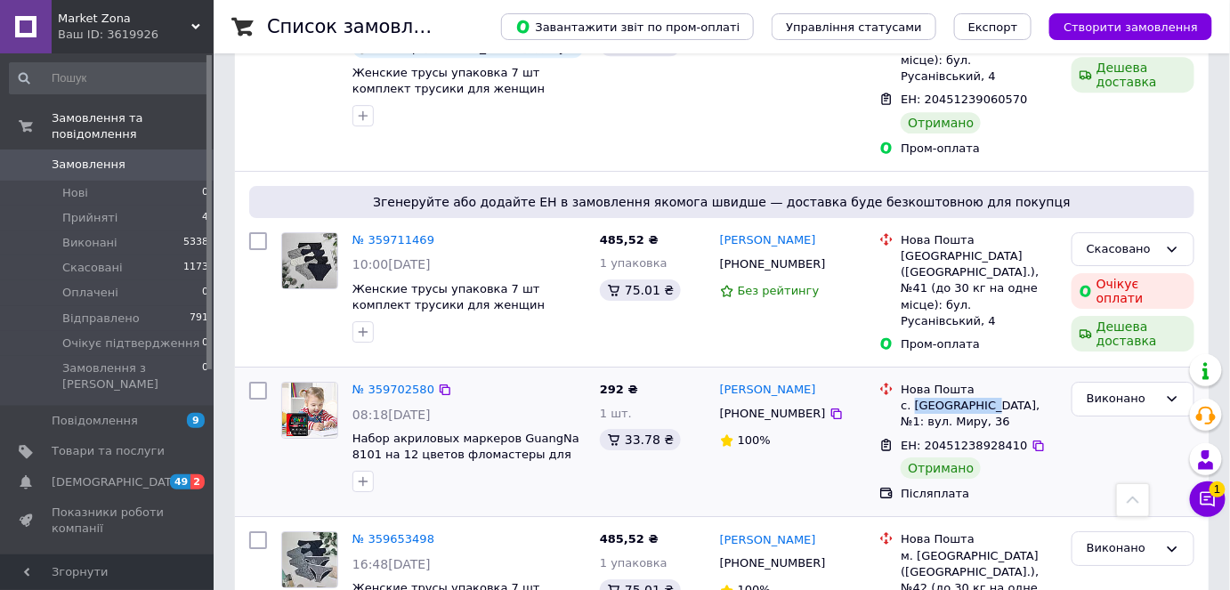
click at [925, 398] on div "с. [GEOGRAPHIC_DATA], №1: вул. Миру, 36" at bounding box center [978, 414] width 157 height 32
click at [602, 383] on span "292 ₴" at bounding box center [619, 389] width 38 height 13
click at [631, 429] on div "33.78 ₴" at bounding box center [640, 439] width 81 height 21
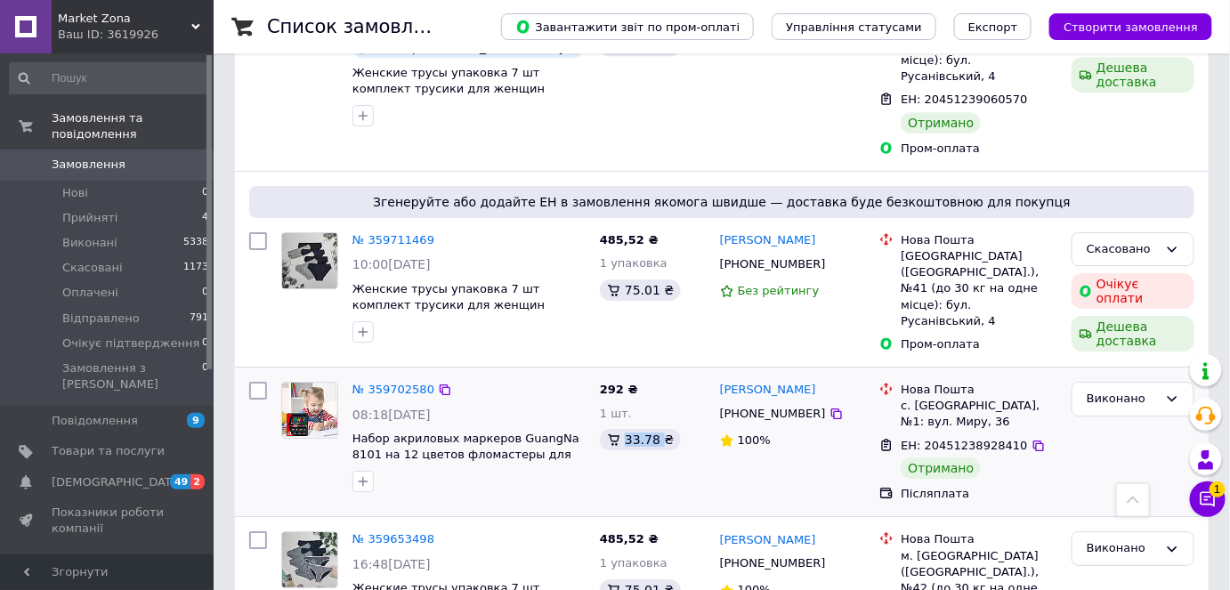
scroll to position [1940, 0]
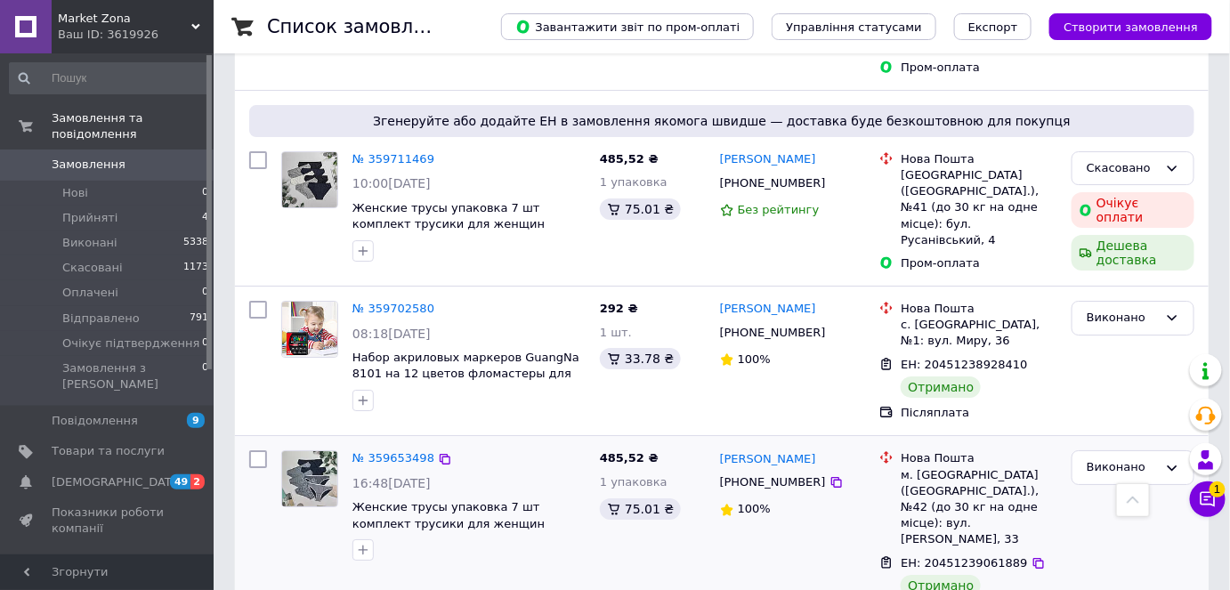
click at [952, 556] on span "ЕН: 20451239061889" at bounding box center [963, 562] width 126 height 13
drag, startPoint x: 834, startPoint y: 302, endPoint x: 725, endPoint y: 294, distance: 108.8
click at [725, 448] on div "[PERSON_NAME]" at bounding box center [792, 458] width 149 height 20
click at [719, 448] on div "[PERSON_NAME]" at bounding box center [768, 458] width 100 height 20
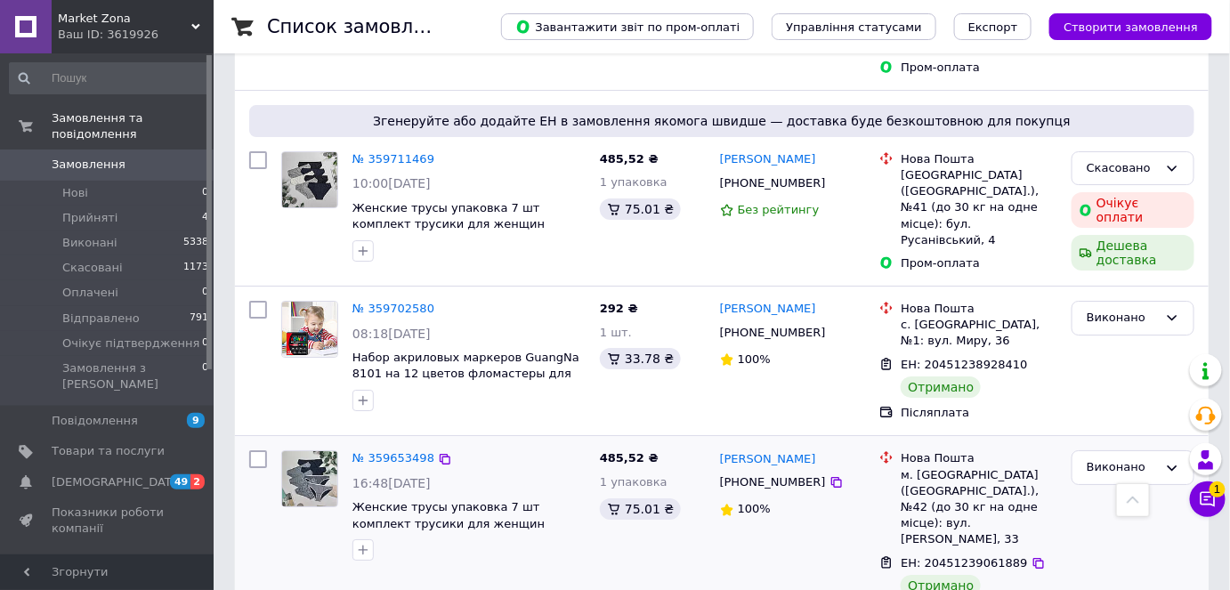
click at [922, 467] on div "м. [GEOGRAPHIC_DATA] ([GEOGRAPHIC_DATA].), №42 (до 30 кг на одне місце): вул. […" at bounding box center [978, 507] width 157 height 81
click at [617, 451] on span "485,52 ₴" at bounding box center [629, 457] width 59 height 13
click at [625, 498] on div "75.01 ₴" at bounding box center [640, 508] width 81 height 21
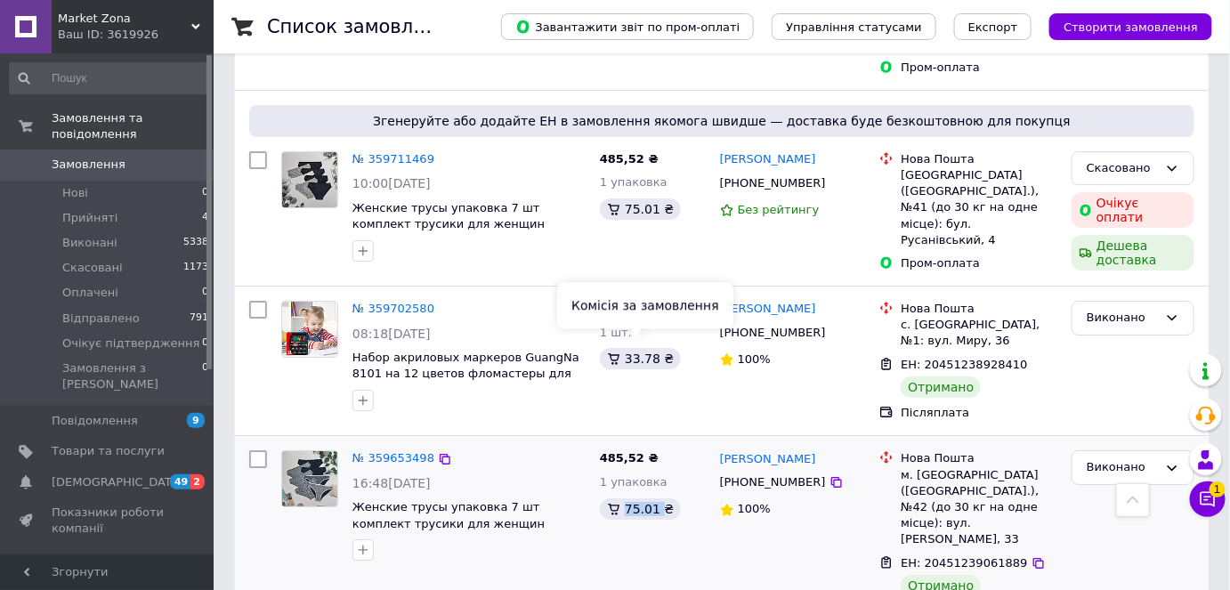
click at [625, 498] on div "75.01 ₴" at bounding box center [640, 508] width 81 height 21
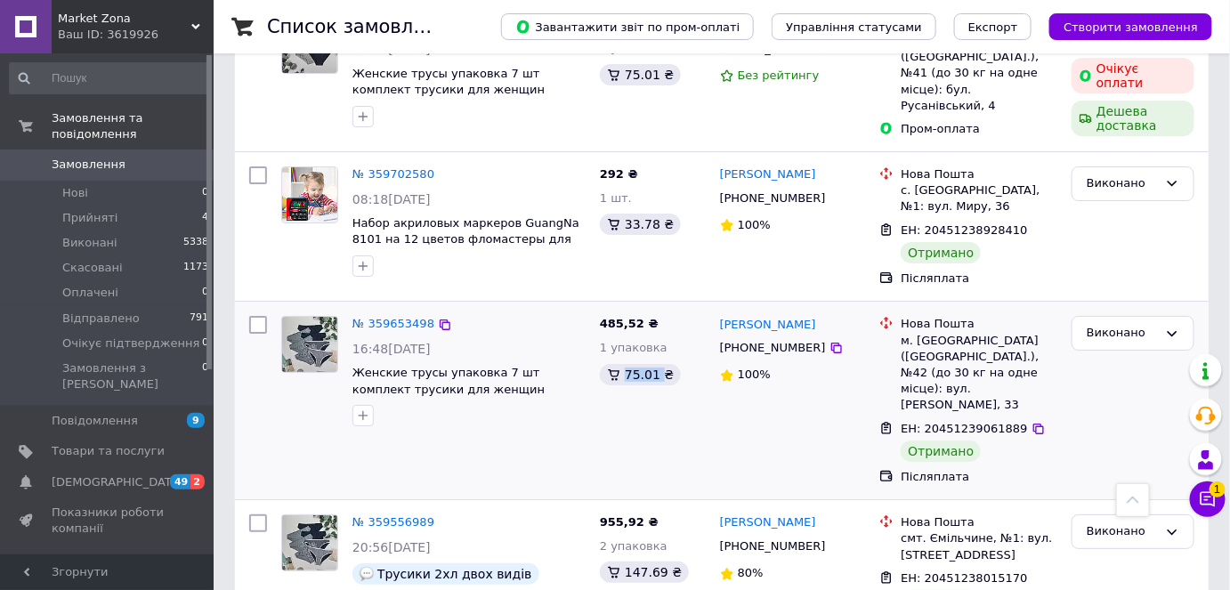
scroll to position [2102, 0]
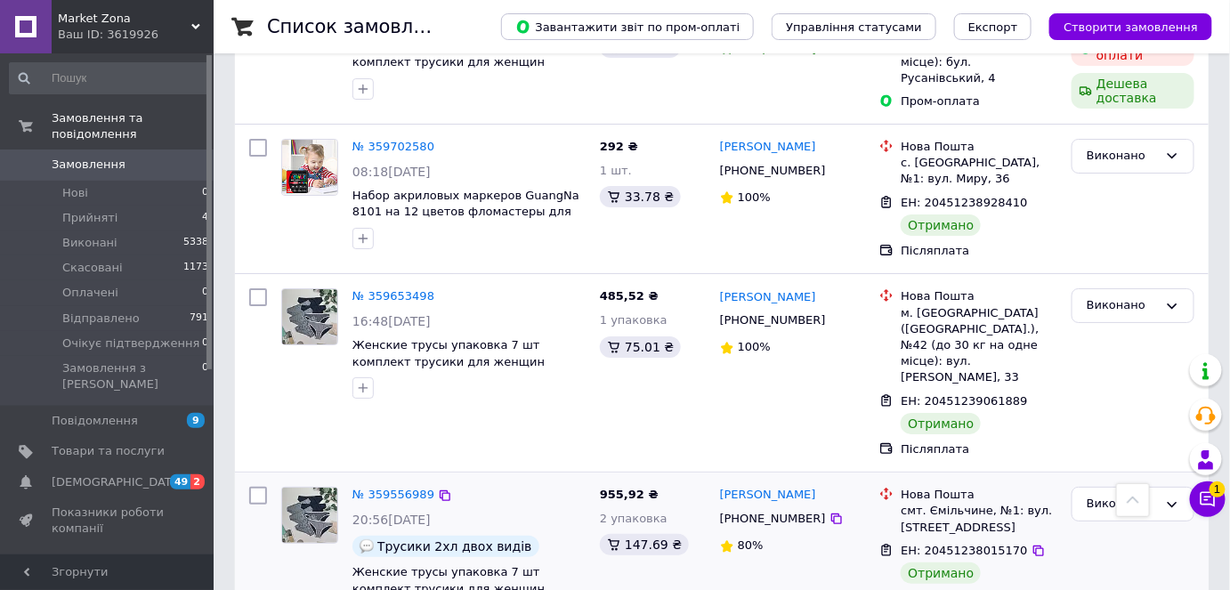
click at [939, 541] on div "ЕН: 20451238015170" at bounding box center [964, 551] width 130 height 20
drag, startPoint x: 837, startPoint y: 299, endPoint x: 719, endPoint y: 303, distance: 118.4
click at [719, 485] on div "[PERSON_NAME]" at bounding box center [792, 495] width 149 height 20
click at [939, 503] on div "смт. Ємільчине, №1: вул. [STREET_ADDRESS]" at bounding box center [978, 519] width 157 height 32
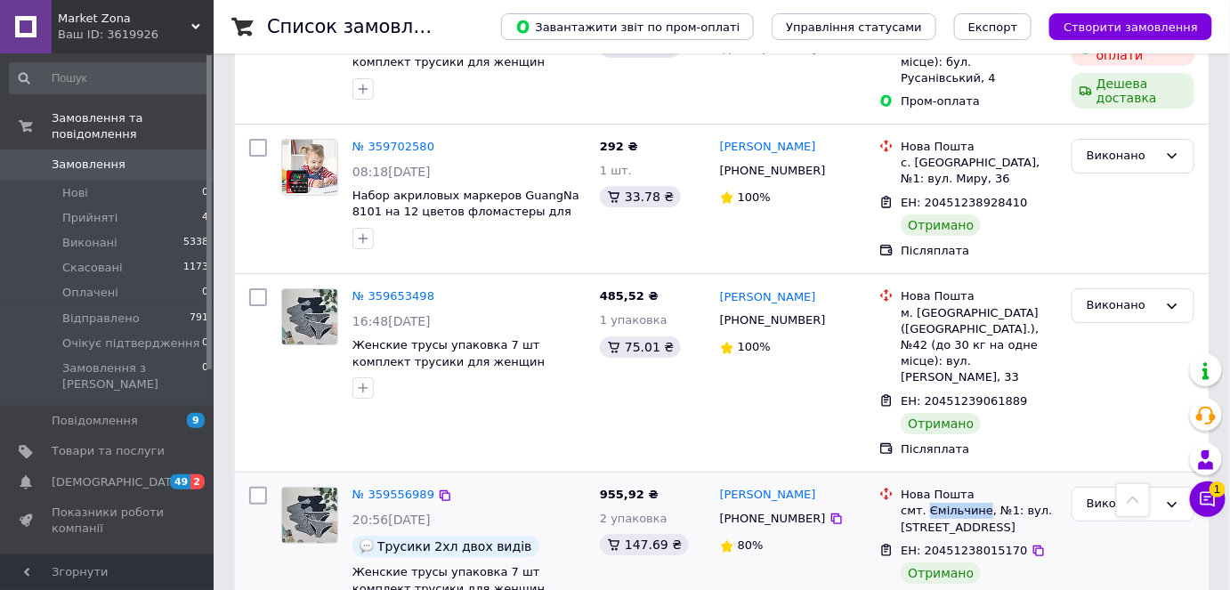
click at [939, 503] on div "смт. Ємільчине, №1: вул. [STREET_ADDRESS]" at bounding box center [978, 519] width 157 height 32
click at [598, 480] on div "955,92 ₴ 2 упаковка 147.69 ₴" at bounding box center [653, 570] width 120 height 181
click at [643, 534] on div "147.69 ₴" at bounding box center [644, 544] width 89 height 21
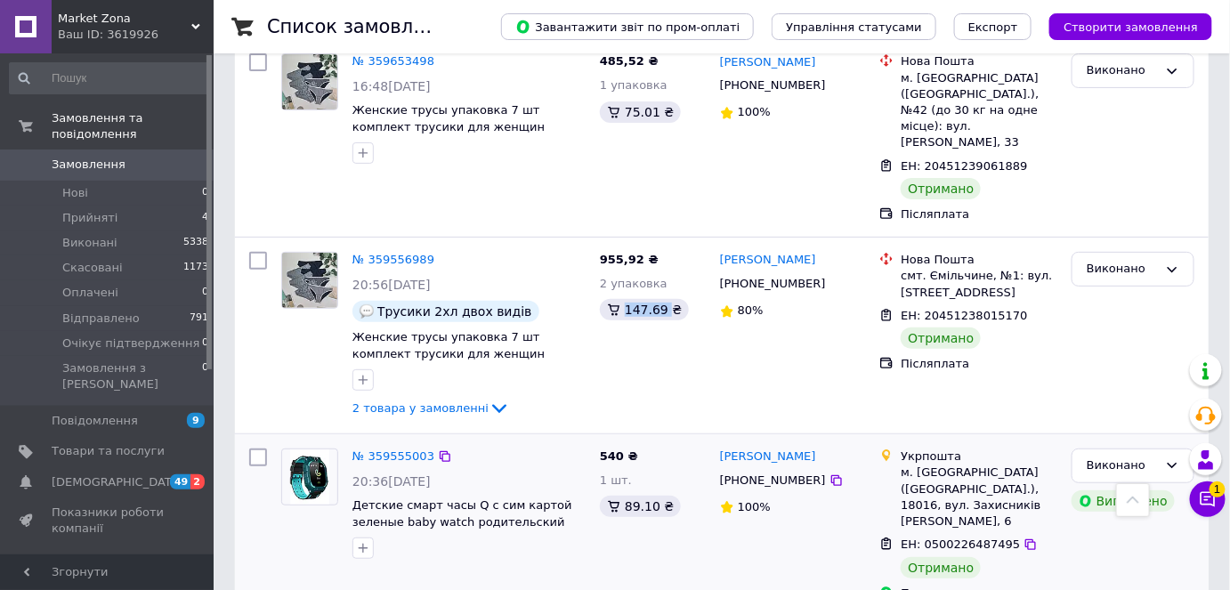
scroll to position [2345, 0]
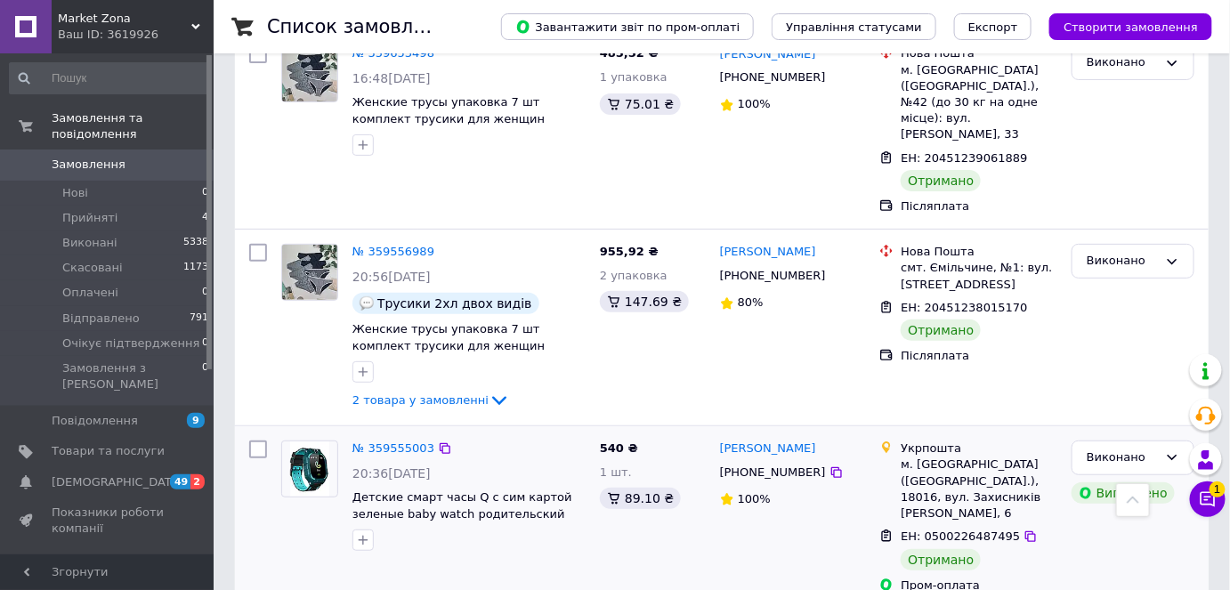
click at [955, 529] on span "ЕН: 0500226487495" at bounding box center [959, 535] width 119 height 13
drag, startPoint x: 845, startPoint y: 258, endPoint x: 716, endPoint y: 256, distance: 129.0
click at [716, 433] on div "[PERSON_NAME] [PHONE_NUMBER] 100%" at bounding box center [793, 516] width 160 height 167
click at [930, 456] on div "м. [GEOGRAPHIC_DATA] ([GEOGRAPHIC_DATA].), 18016, вул. Захисників [PERSON_NAME]…" at bounding box center [978, 488] width 157 height 65
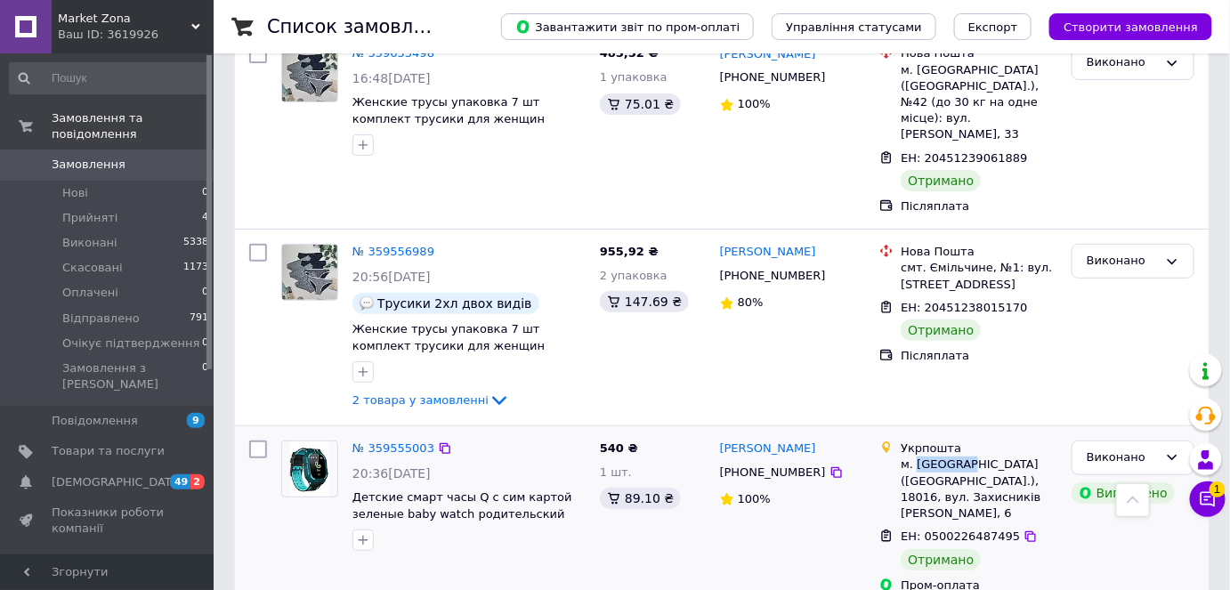
click at [930, 456] on div "м. [GEOGRAPHIC_DATA] ([GEOGRAPHIC_DATA].), 18016, вул. Захисників [PERSON_NAME]…" at bounding box center [978, 488] width 157 height 65
click at [598, 433] on div "540 ₴ 1 шт. 89.10 ₴" at bounding box center [653, 516] width 120 height 167
click at [639, 488] on div "89.10 ₴" at bounding box center [640, 498] width 81 height 21
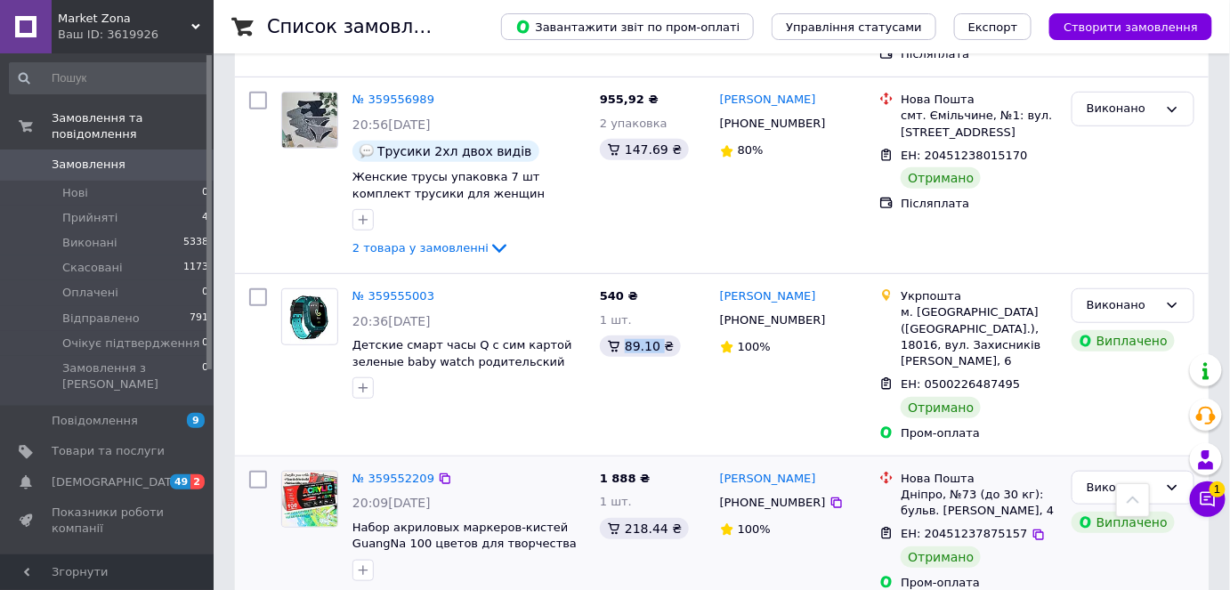
scroll to position [2507, 0]
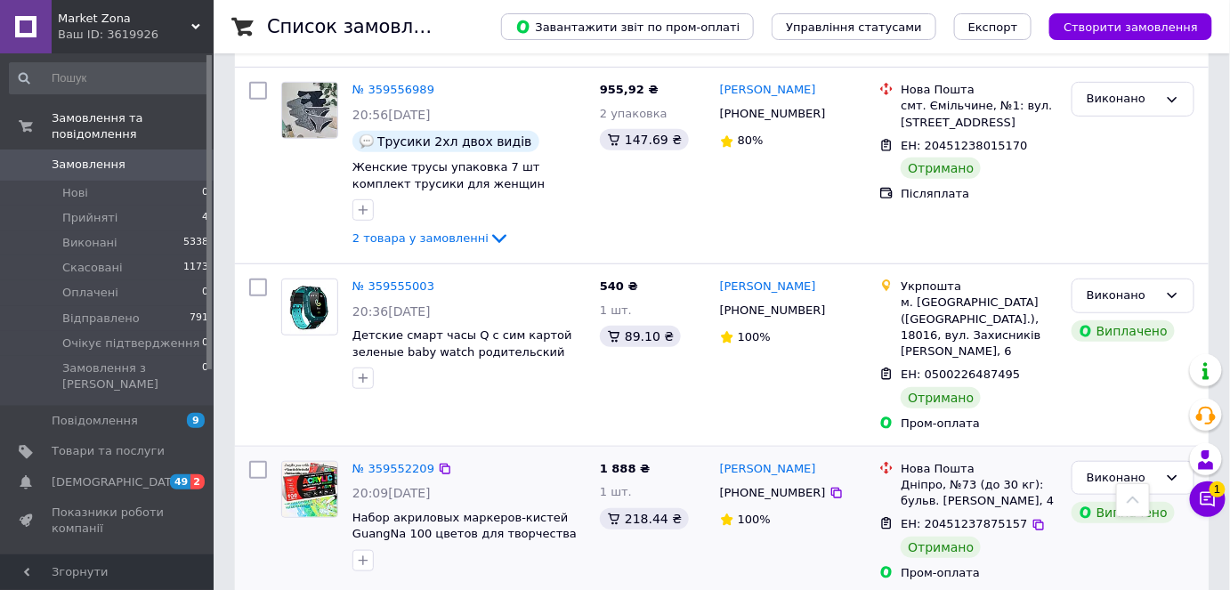
click at [944, 517] on span "ЕН: 20451237875157" at bounding box center [963, 523] width 126 height 13
drag, startPoint x: 839, startPoint y: 268, endPoint x: 721, endPoint y: 265, distance: 118.4
click at [721, 459] on div "[PERSON_NAME]" at bounding box center [792, 469] width 149 height 20
click at [918, 477] on div "Дніпро, №73 (до 30 кг): бульв. [PERSON_NAME], 4" at bounding box center [978, 493] width 157 height 32
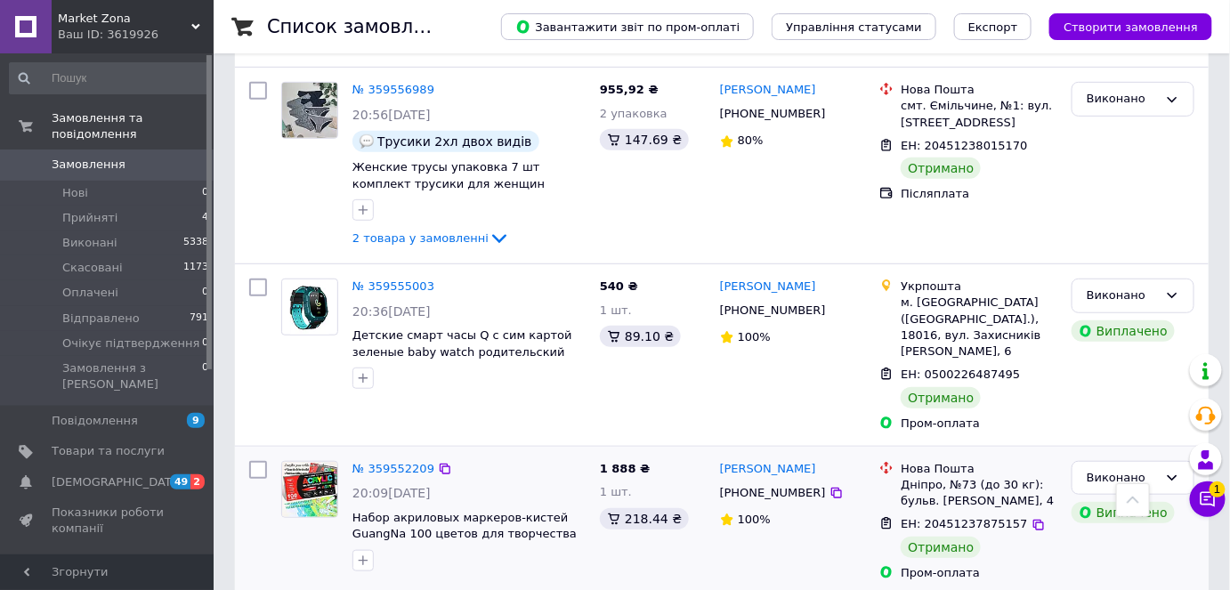
click at [909, 477] on div "Дніпро, №73 (до 30 кг): бульв. [PERSON_NAME], 4" at bounding box center [978, 493] width 157 height 32
drag, startPoint x: 600, startPoint y: 262, endPoint x: 631, endPoint y: 262, distance: 31.1
click at [631, 462] on span "1 888 ₴" at bounding box center [625, 468] width 50 height 13
click at [643, 508] on div "218.44 ₴" at bounding box center [644, 518] width 89 height 21
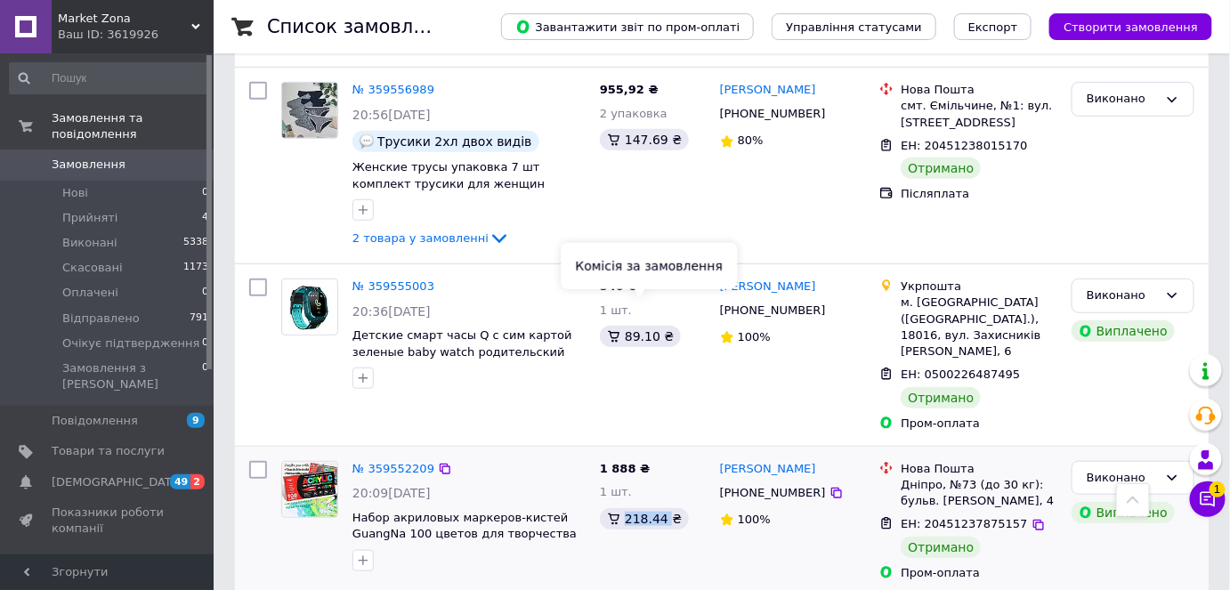
click at [643, 508] on div "218.44 ₴" at bounding box center [644, 518] width 89 height 21
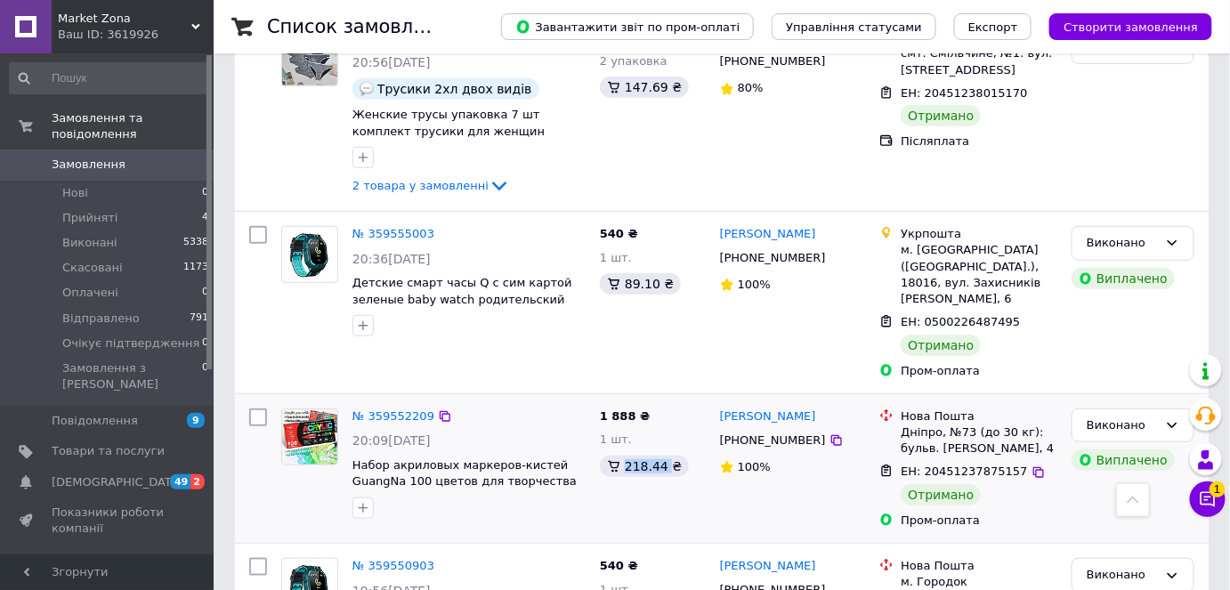
scroll to position [2588, 0]
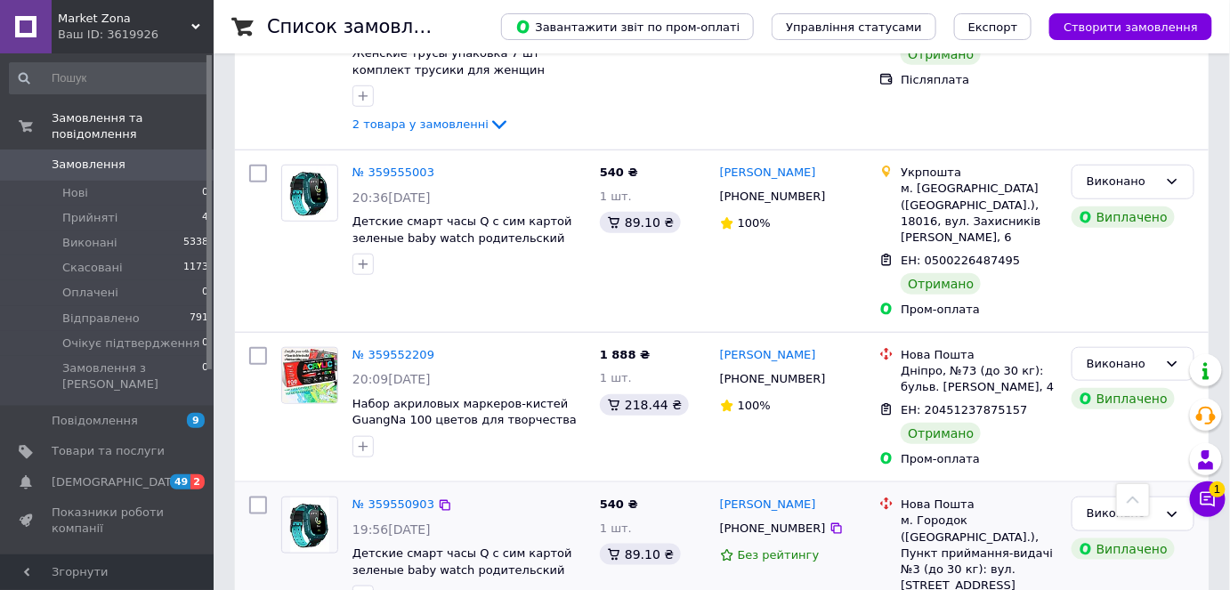
click at [939, 512] on div "м. Городок ([GEOGRAPHIC_DATA].), Пункт приймання-видачі №3 (до 30 кг): вул. [ST…" at bounding box center [978, 552] width 157 height 81
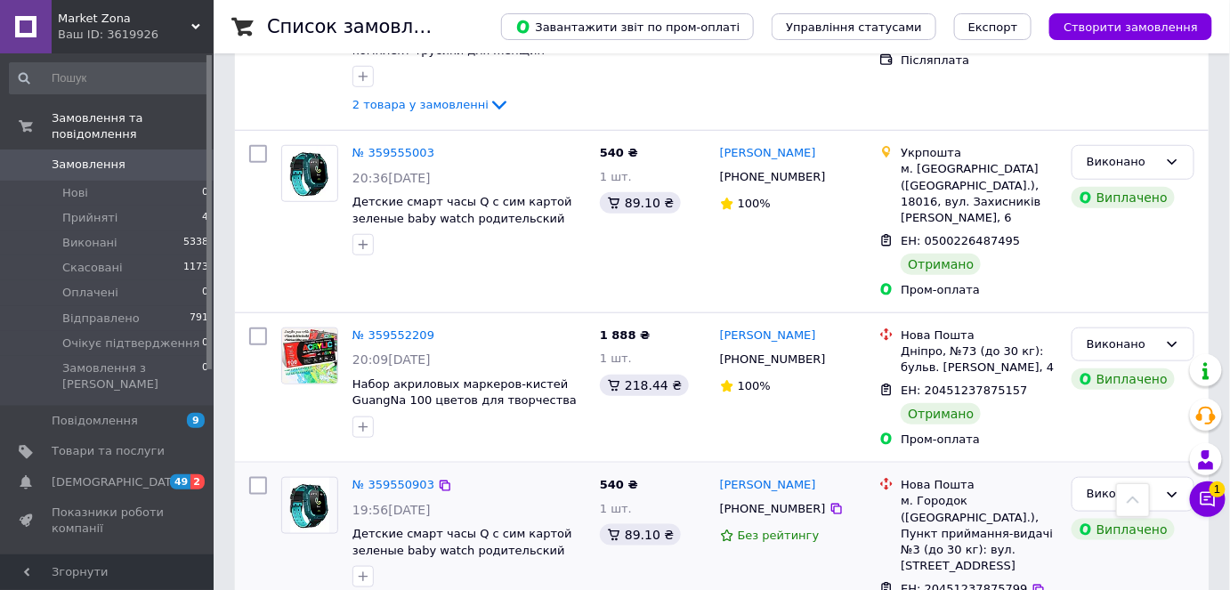
scroll to position [2669, 0]
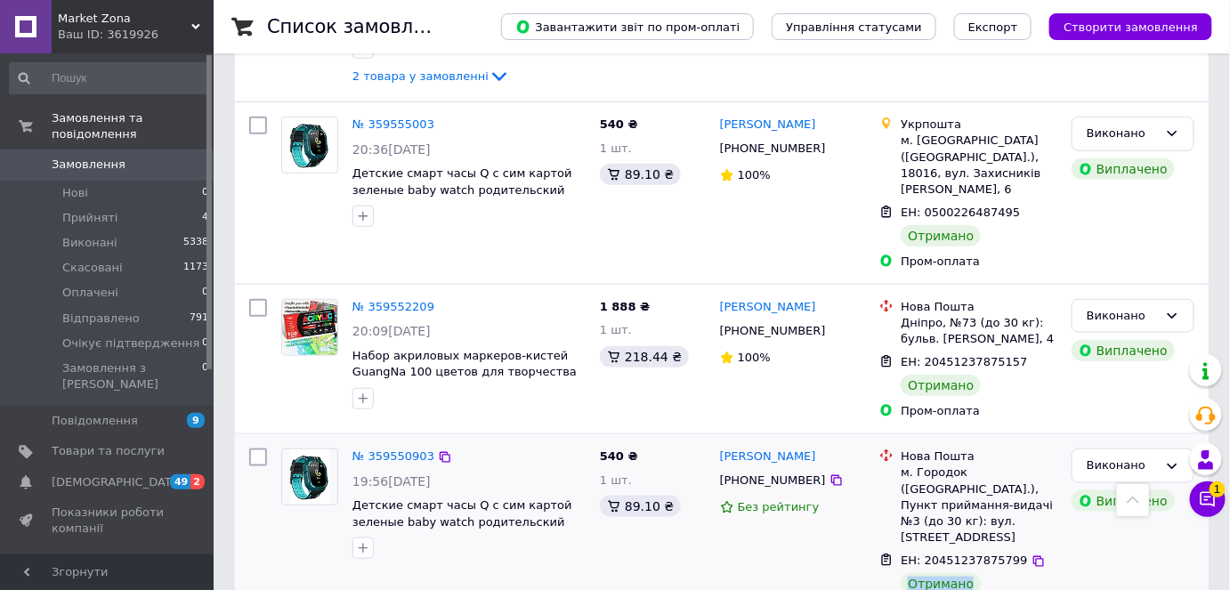
click at [939, 573] on div "Отримано" at bounding box center [940, 583] width 80 height 21
click at [927, 464] on div "м. Городок ([GEOGRAPHIC_DATA].), Пункт приймання-видачі №3 (до 30 кг): вул. [ST…" at bounding box center [978, 504] width 157 height 81
drag, startPoint x: 823, startPoint y: 246, endPoint x: 719, endPoint y: 247, distance: 104.1
click at [719, 447] on div "[PERSON_NAME]" at bounding box center [792, 457] width 149 height 20
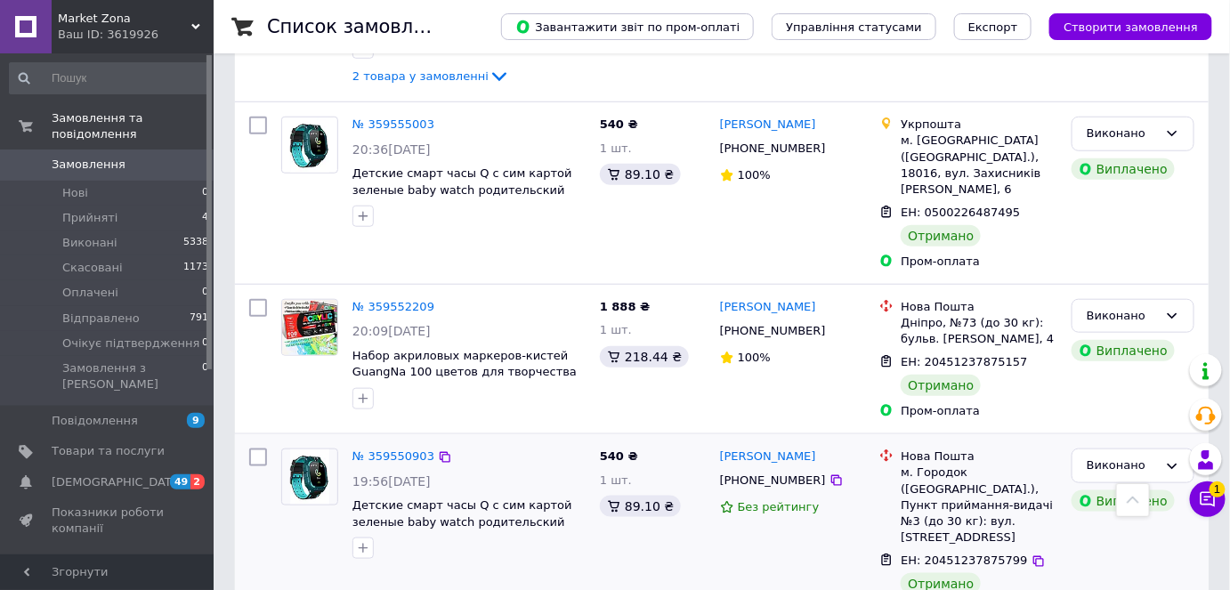
click at [607, 449] on span "540 ₴" at bounding box center [619, 455] width 38 height 13
click at [649, 496] on div "89.10 ₴" at bounding box center [640, 506] width 81 height 21
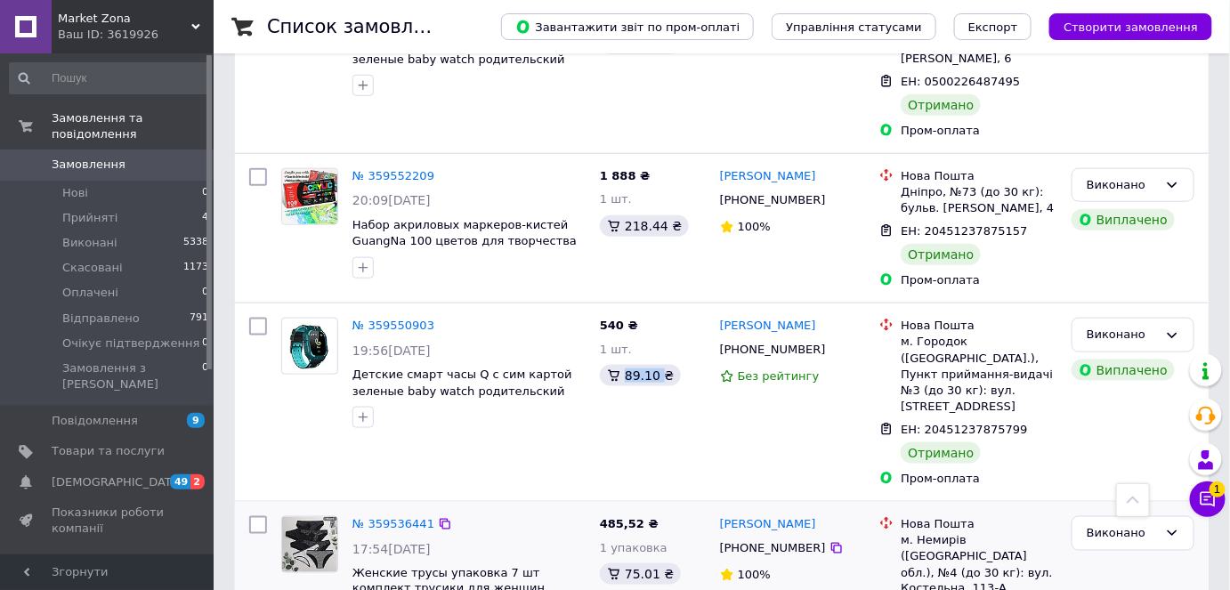
scroll to position [2830, 0]
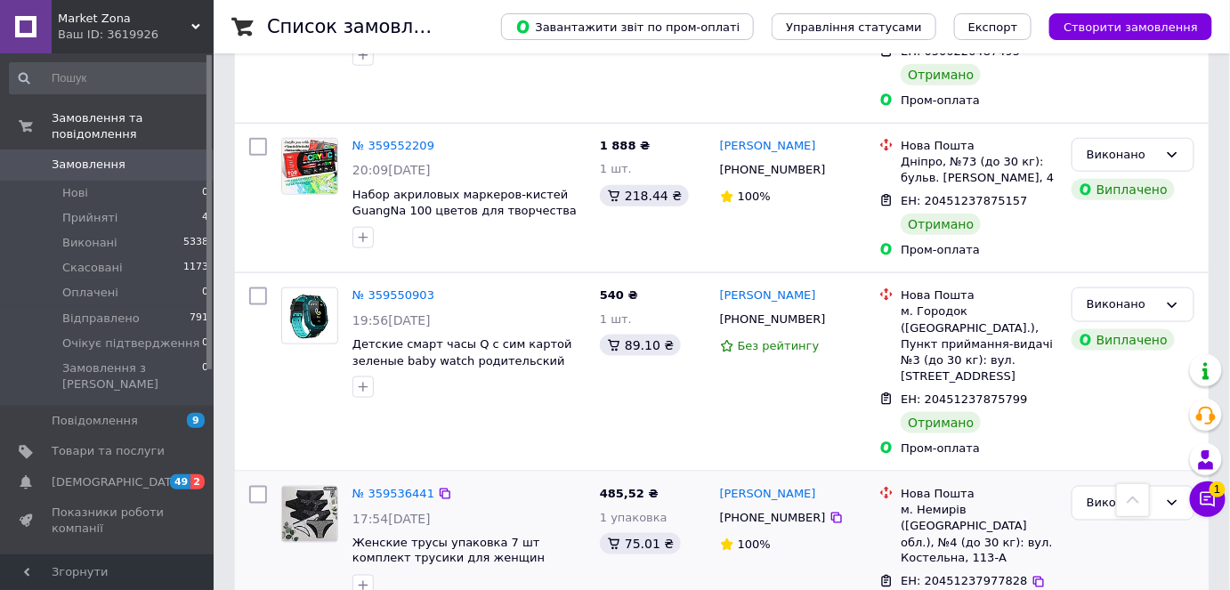
click at [980, 575] on span "ЕН: 20451237977828" at bounding box center [963, 581] width 126 height 13
drag, startPoint x: 833, startPoint y: 255, endPoint x: 714, endPoint y: 259, distance: 118.4
click at [714, 479] on div "[PERSON_NAME] [PHONE_NUMBER] 100%" at bounding box center [793, 562] width 160 height 167
click at [943, 502] on div "м. Немирів ([GEOGRAPHIC_DATA] обл.), №4 (до 30 кг): вул. Костельна, 113-А" at bounding box center [978, 534] width 157 height 65
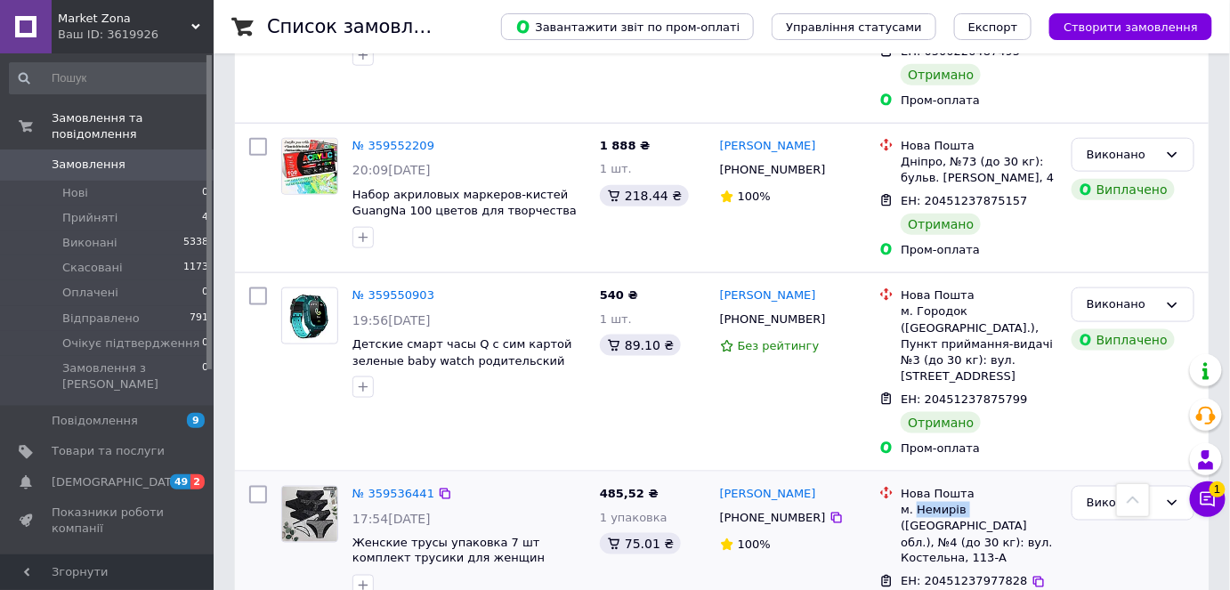
click at [943, 502] on div "м. Немирів ([GEOGRAPHIC_DATA] обл.), №4 (до 30 кг): вул. Костельна, 113-А" at bounding box center [978, 534] width 157 height 65
click at [624, 487] on span "485,52 ₴" at bounding box center [629, 493] width 59 height 13
click at [617, 479] on div "485,52 ₴ 1 упаковка 75.01 ₴" at bounding box center [653, 562] width 120 height 167
click at [640, 533] on div "75.01 ₴" at bounding box center [640, 543] width 81 height 21
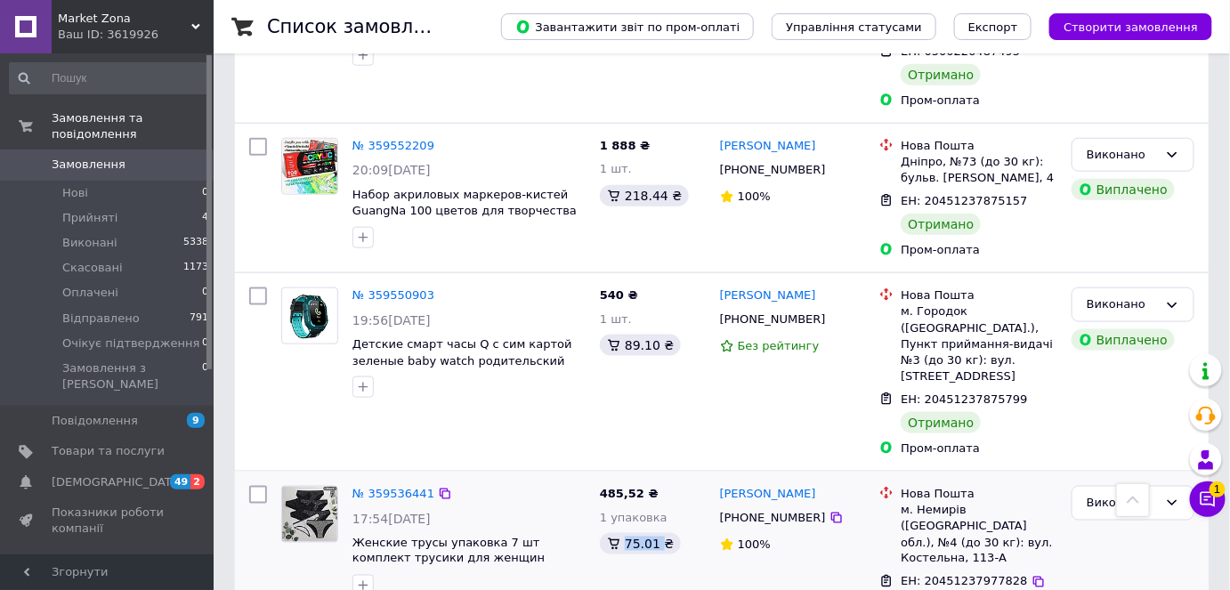
drag, startPoint x: 640, startPoint y: 304, endPoint x: 660, endPoint y: 272, distance: 38.0
click at [641, 533] on div "75.01 ₴" at bounding box center [640, 543] width 81 height 21
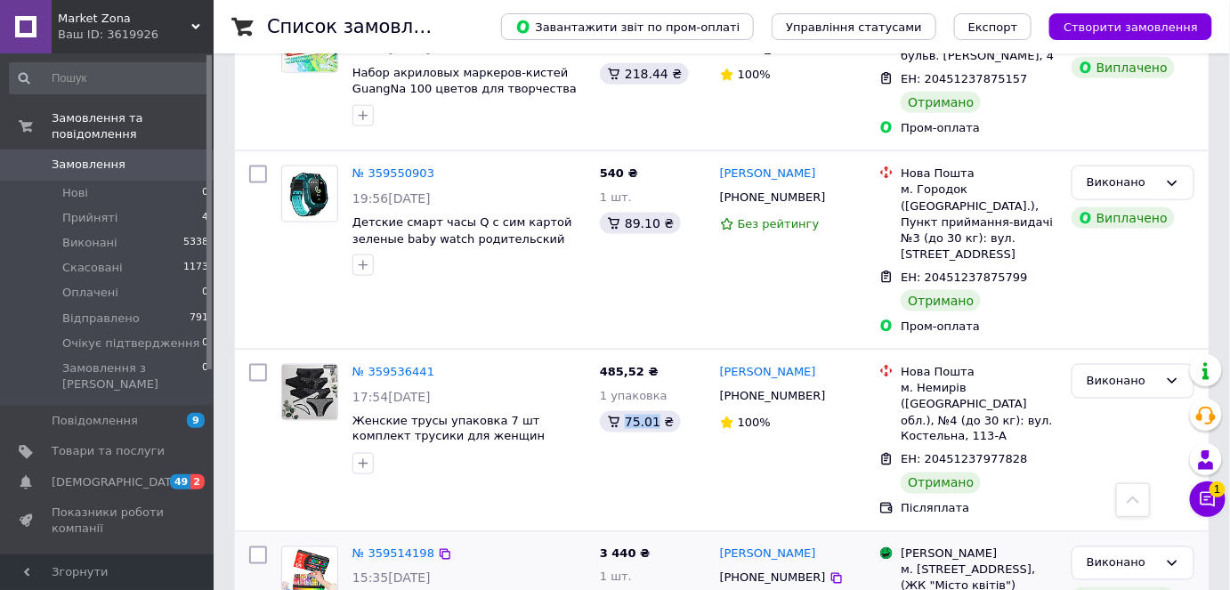
scroll to position [2992, 0]
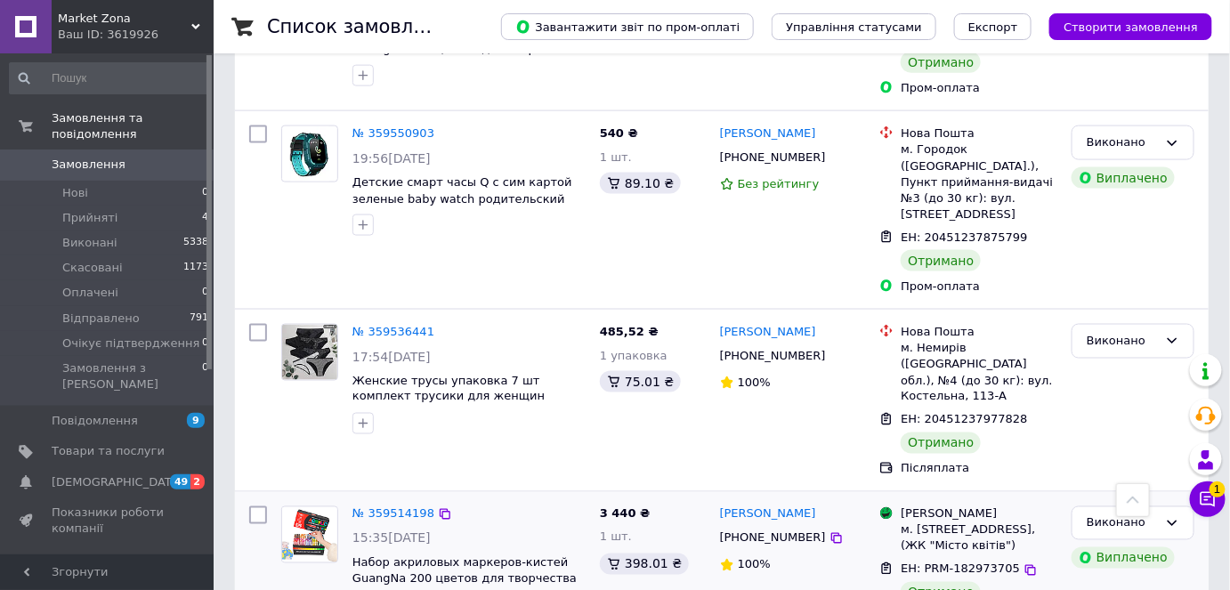
click at [964, 562] on span "ЕН: PRM-182973705" at bounding box center [959, 568] width 119 height 13
drag, startPoint x: 831, startPoint y: 258, endPoint x: 720, endPoint y: 257, distance: 111.2
click at [720, 504] on div "[PERSON_NAME]" at bounding box center [792, 514] width 149 height 20
click at [934, 522] on div "м. [STREET_ADDRESS], (ЖК "Місто квітів")" at bounding box center [978, 538] width 157 height 32
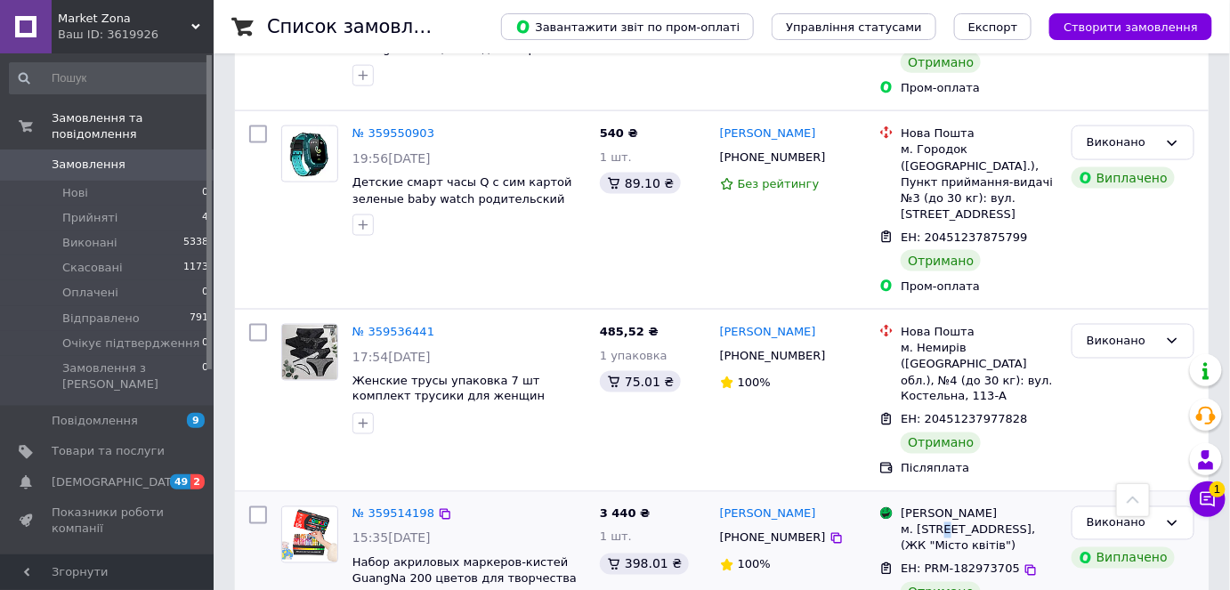
click at [934, 522] on div "м. [STREET_ADDRESS], (ЖК "Місто квітів")" at bounding box center [978, 538] width 157 height 32
click at [925, 522] on div "м. [STREET_ADDRESS], (ЖК "Місто квітів")" at bounding box center [978, 538] width 157 height 32
drag, startPoint x: 598, startPoint y: 256, endPoint x: 628, endPoint y: 255, distance: 30.3
click at [628, 499] on div "3 440 ₴ 1 шт. 398.01 ₴" at bounding box center [653, 566] width 120 height 134
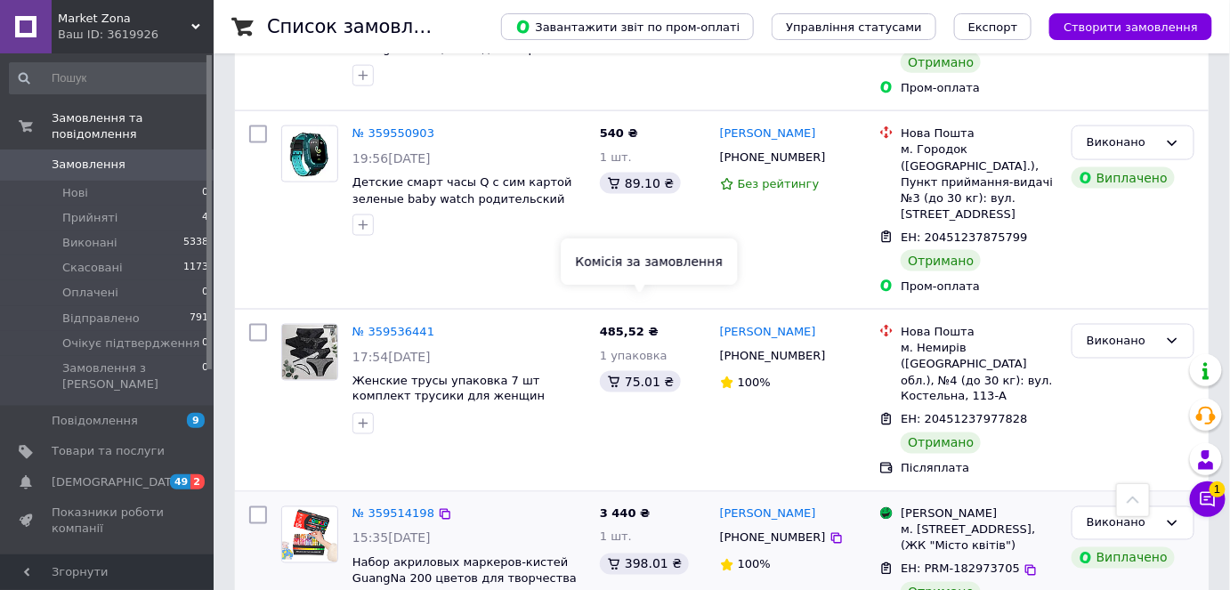
click at [644, 553] on div "398.01 ₴" at bounding box center [644, 563] width 89 height 21
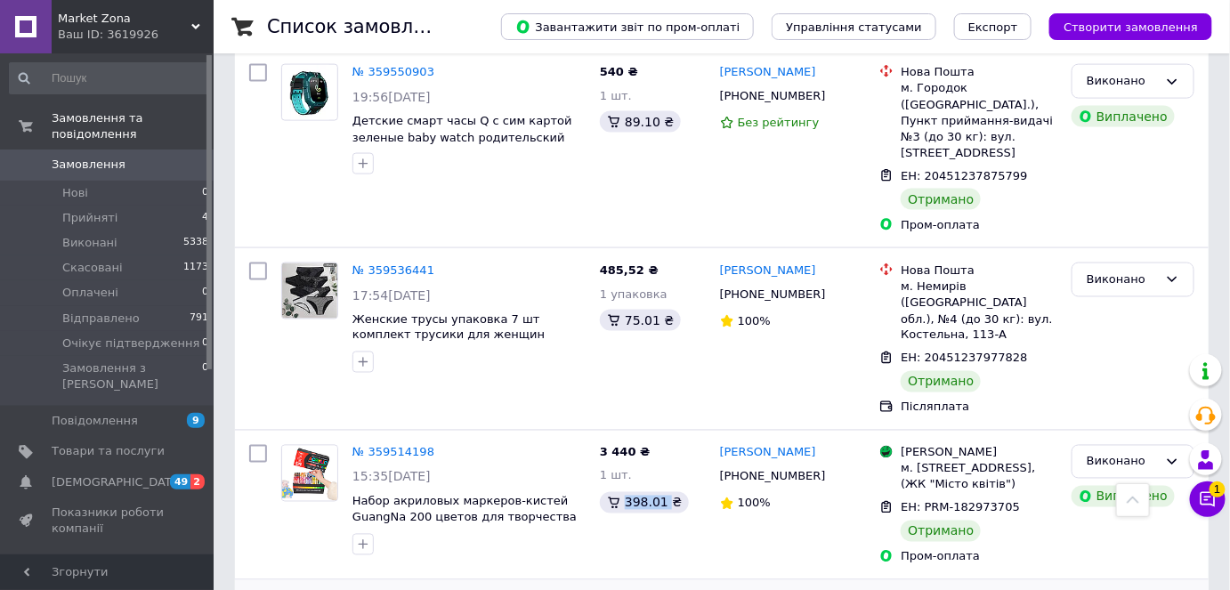
scroll to position [3154, 0]
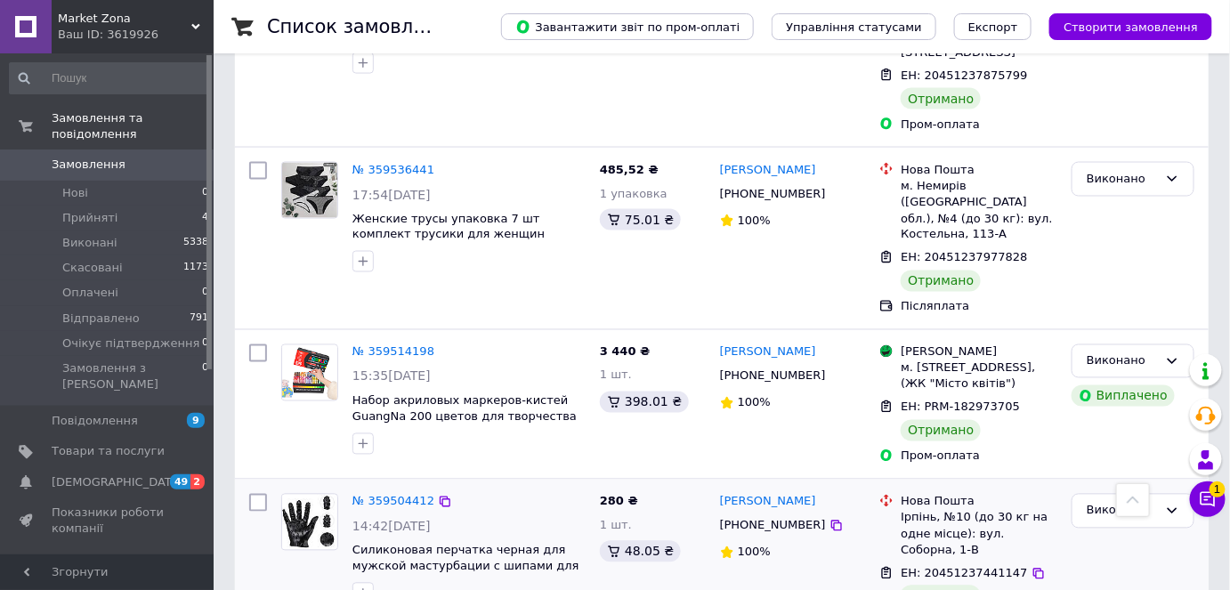
click at [949, 567] on span "ЕН: 20451237441147" at bounding box center [963, 573] width 126 height 13
drag, startPoint x: 818, startPoint y: 263, endPoint x: 717, endPoint y: 265, distance: 101.4
click at [718, 492] on div "[PERSON_NAME]" at bounding box center [792, 502] width 149 height 20
click at [906, 510] on div "Ірпінь, №10 (до 30 кг на одне місце): вул. Соборна, 1-В" at bounding box center [978, 534] width 157 height 49
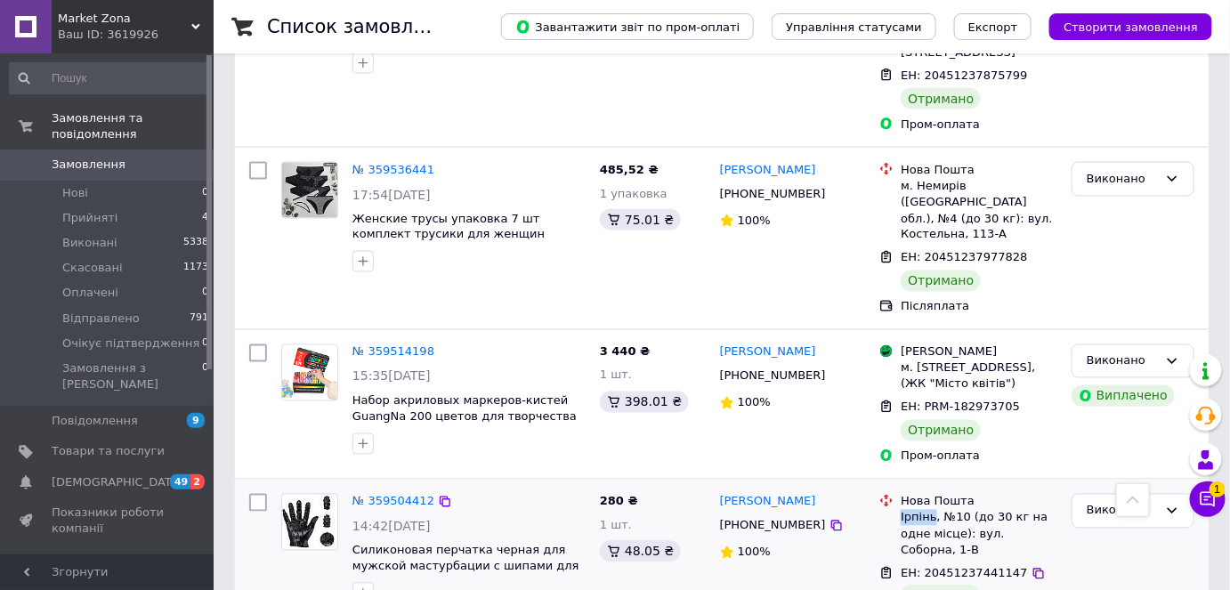
click at [906, 510] on div "Ірпінь, №10 (до 30 кг на одне місце): вул. Соборна, 1-В" at bounding box center [978, 534] width 157 height 49
click at [609, 487] on div "280 ₴ 1 шт. 48.05 ₴" at bounding box center [653, 562] width 120 height 151
click at [609, 495] on span "280 ₴" at bounding box center [619, 501] width 38 height 13
click at [643, 541] on div "48.05 ₴" at bounding box center [640, 551] width 81 height 21
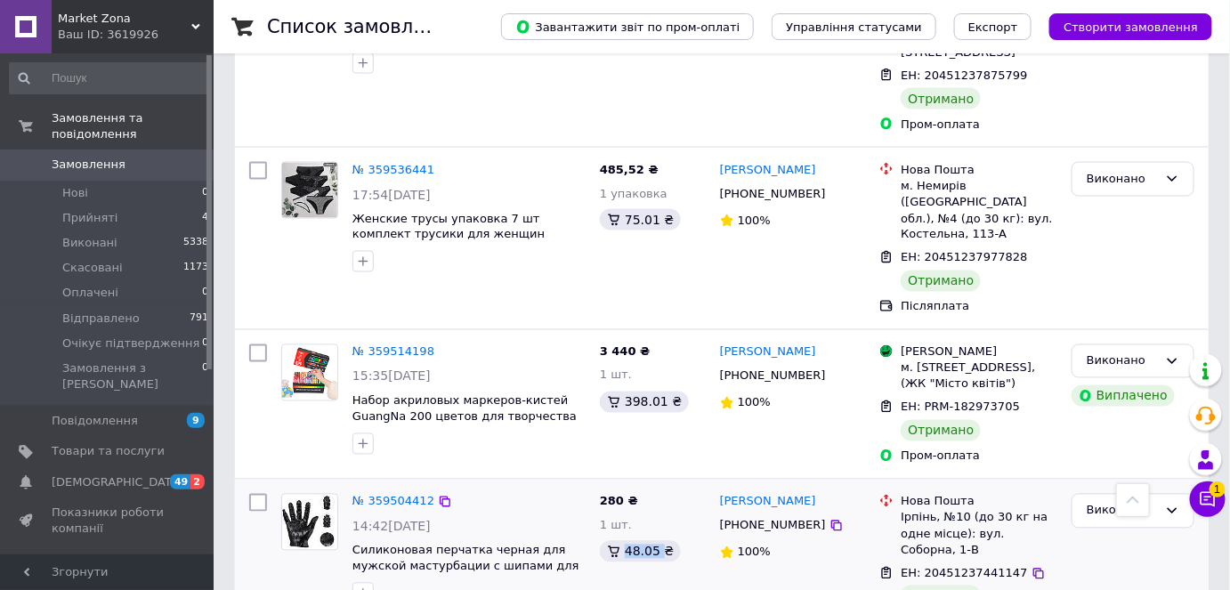
click at [643, 541] on div "48.05 ₴" at bounding box center [640, 551] width 81 height 21
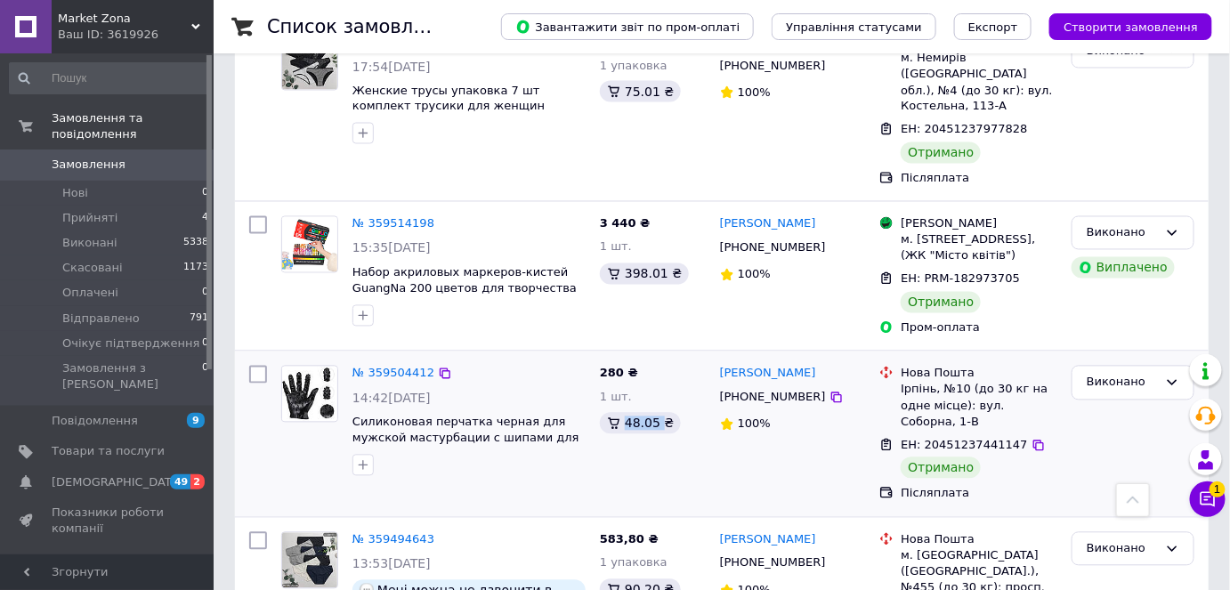
scroll to position [3391, 0]
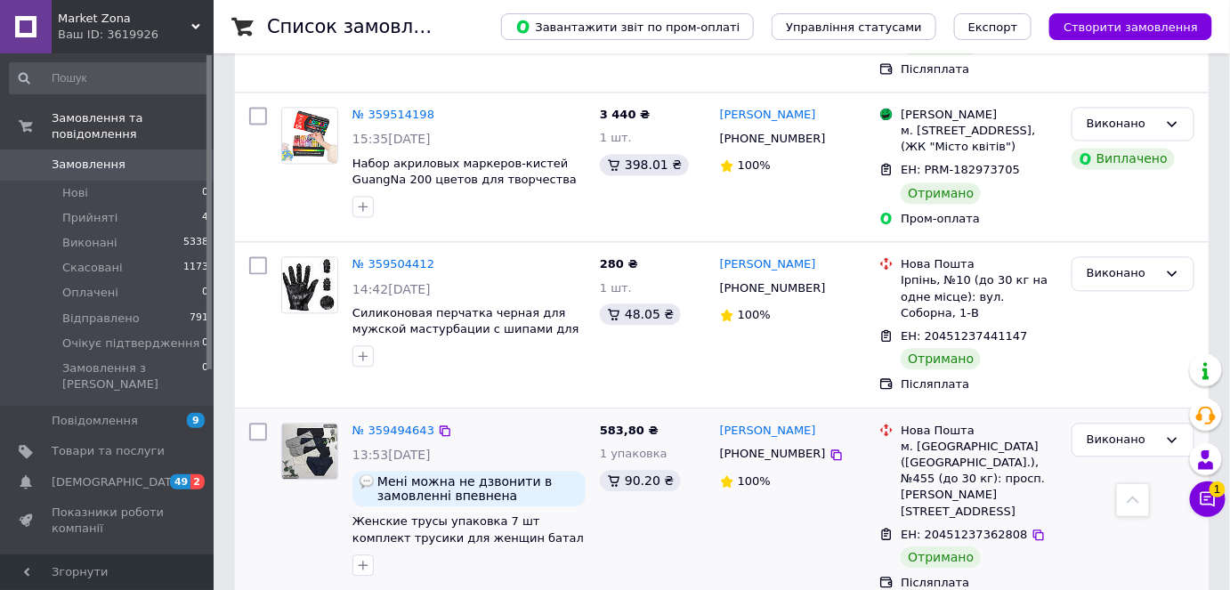
click at [955, 528] on span "ЕН: 20451237362808" at bounding box center [963, 534] width 126 height 13
drag, startPoint x: 828, startPoint y: 177, endPoint x: 722, endPoint y: 184, distance: 107.0
click at [722, 415] on div "[PERSON_NAME] [PHONE_NUMBER] 100%" at bounding box center [793, 506] width 160 height 183
click at [919, 439] on div "м. [GEOGRAPHIC_DATA] ([GEOGRAPHIC_DATA].), №455 (до 30 кг): просп. [PERSON_NAME…" at bounding box center [978, 479] width 157 height 81
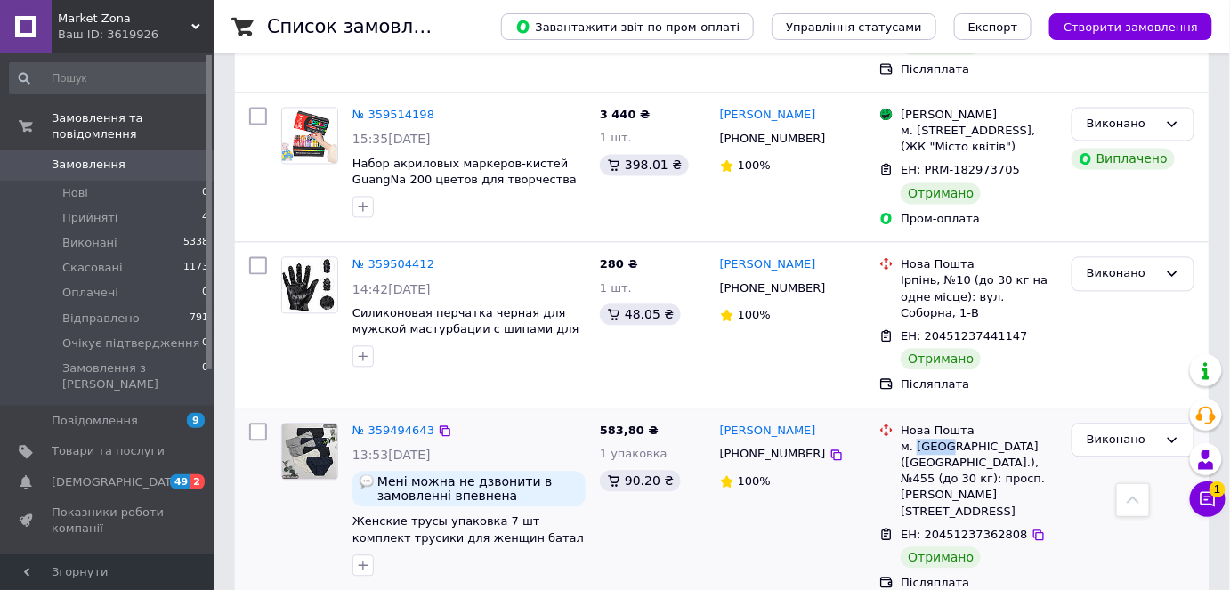
click at [919, 439] on div "м. [GEOGRAPHIC_DATA] ([GEOGRAPHIC_DATA].), №455 (до 30 кг): просп. [PERSON_NAME…" at bounding box center [978, 479] width 157 height 81
click at [636, 470] on div "90.20 ₴" at bounding box center [640, 480] width 81 height 21
click at [612, 423] on span "583,80 ₴" at bounding box center [629, 429] width 59 height 13
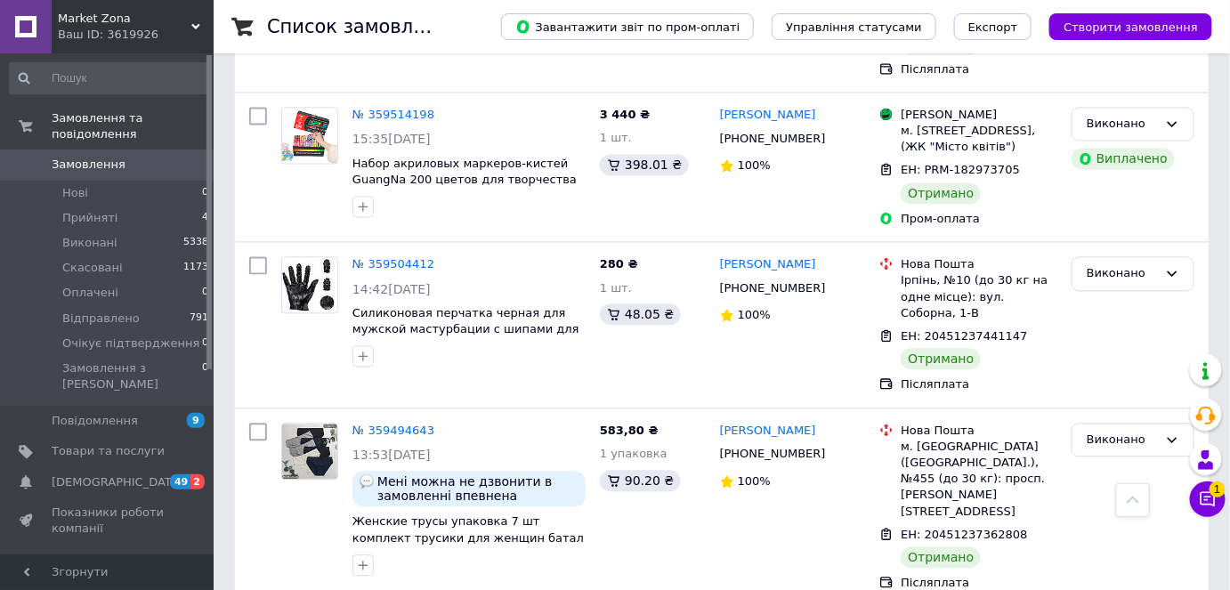
drag, startPoint x: 815, startPoint y: 365, endPoint x: 721, endPoint y: 371, distance: 94.5
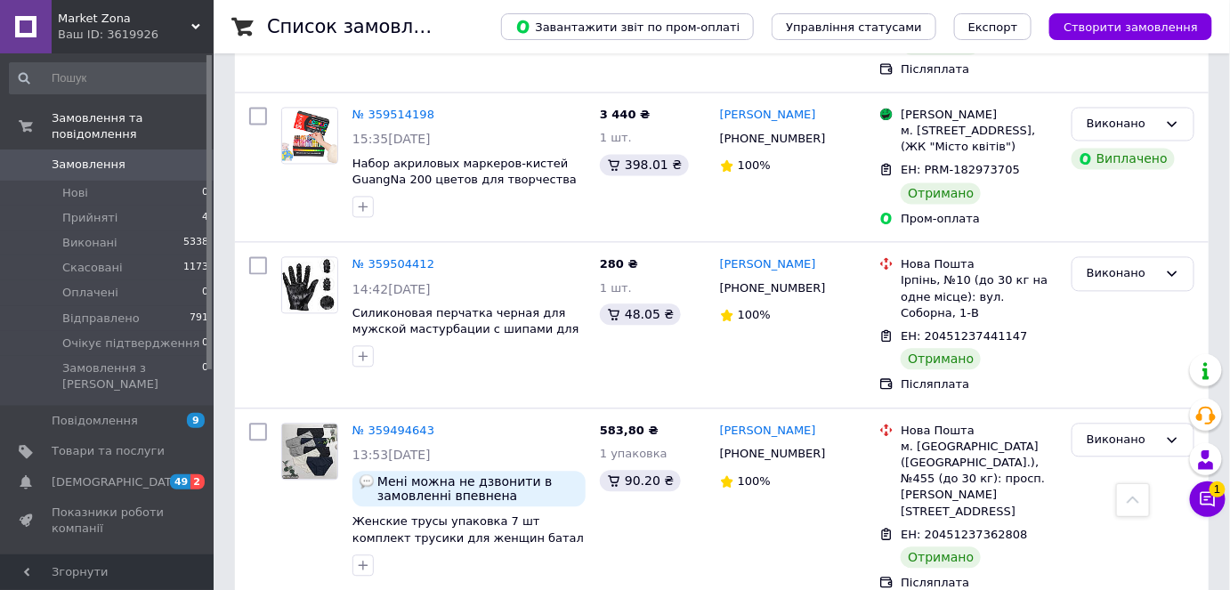
drag, startPoint x: 913, startPoint y: 385, endPoint x: 990, endPoint y: 391, distance: 77.6
